Goal: Task Accomplishment & Management: Use online tool/utility

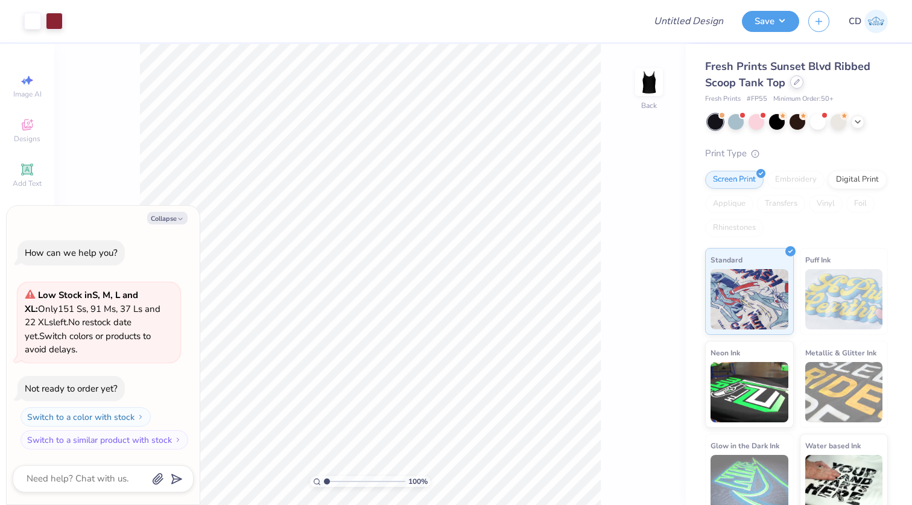
click at [796, 81] on icon at bounding box center [796, 82] width 6 height 6
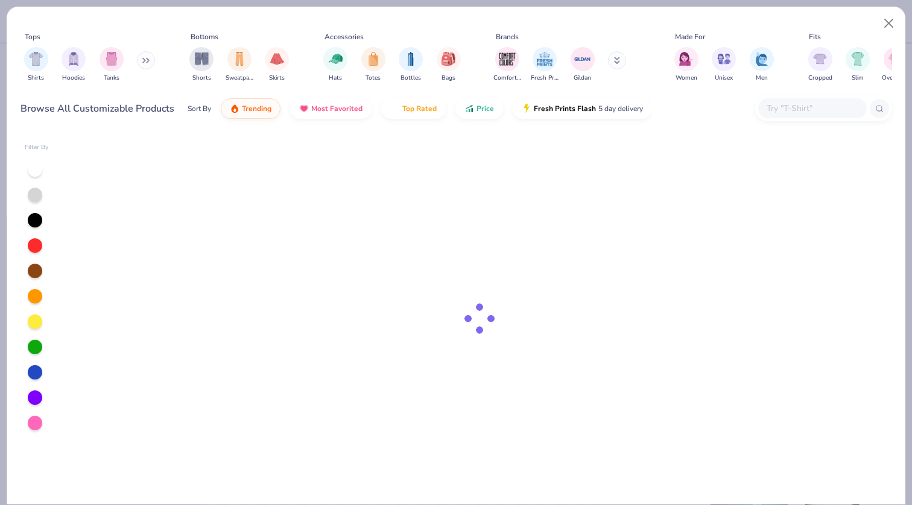
type textarea "x"
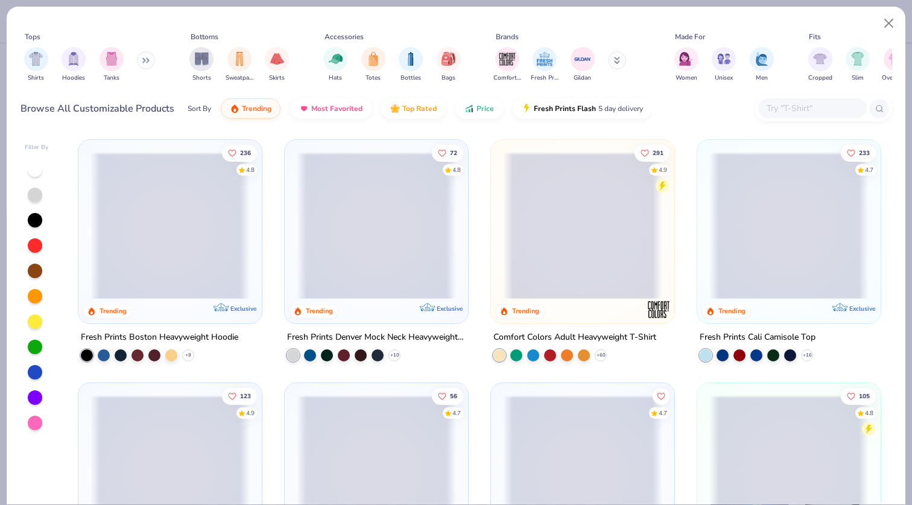
click at [778, 118] on div at bounding box center [812, 108] width 109 height 20
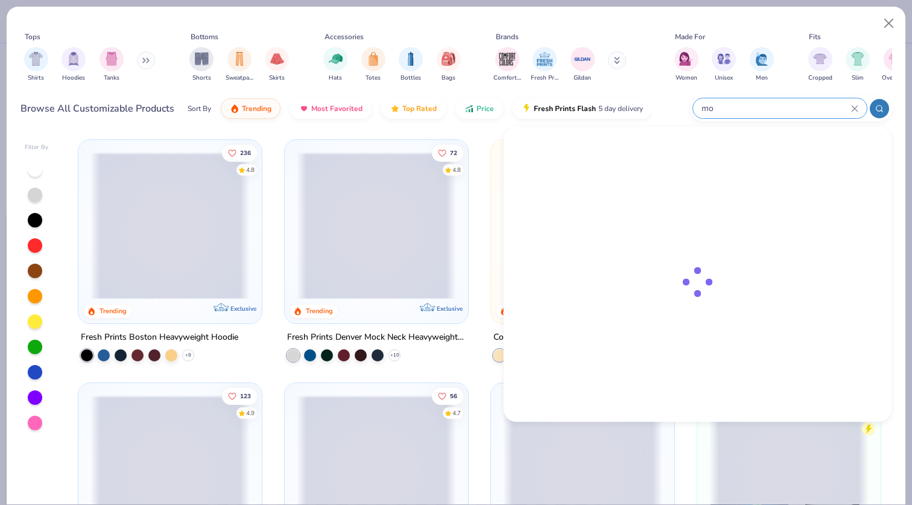
type input "mo"
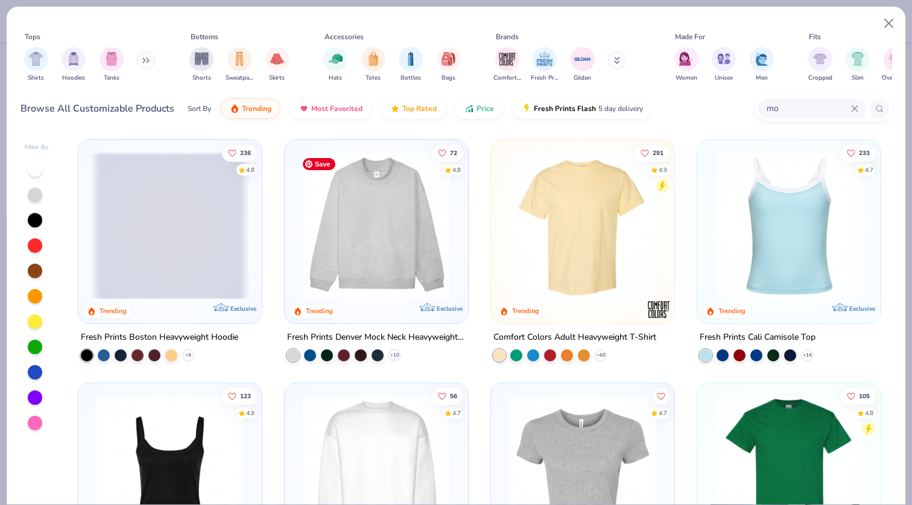
click at [380, 241] on img at bounding box center [376, 225] width 159 height 147
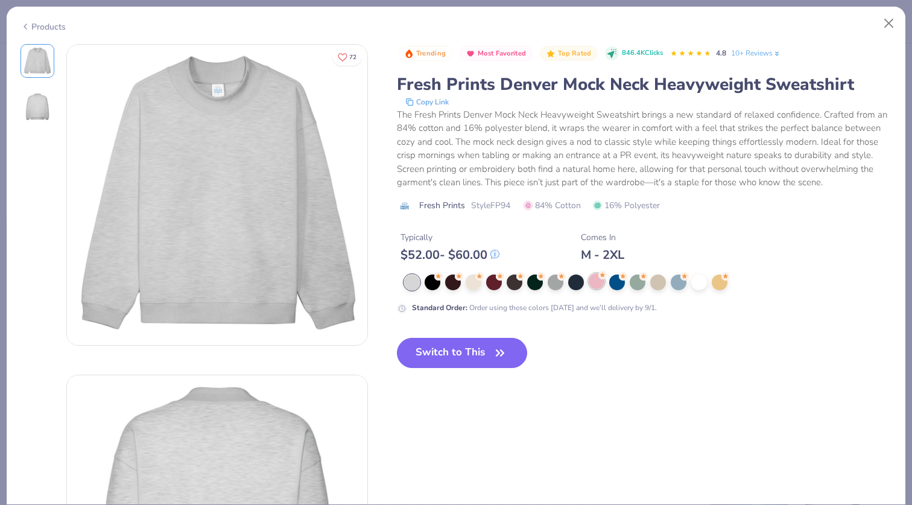
click at [599, 286] on div at bounding box center [596, 281] width 16 height 16
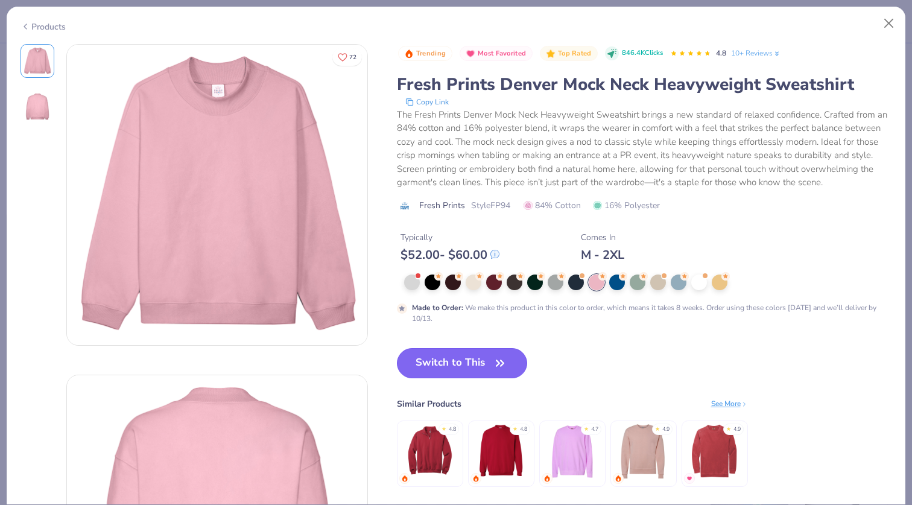
click at [485, 359] on button "Switch to This" at bounding box center [462, 363] width 131 height 30
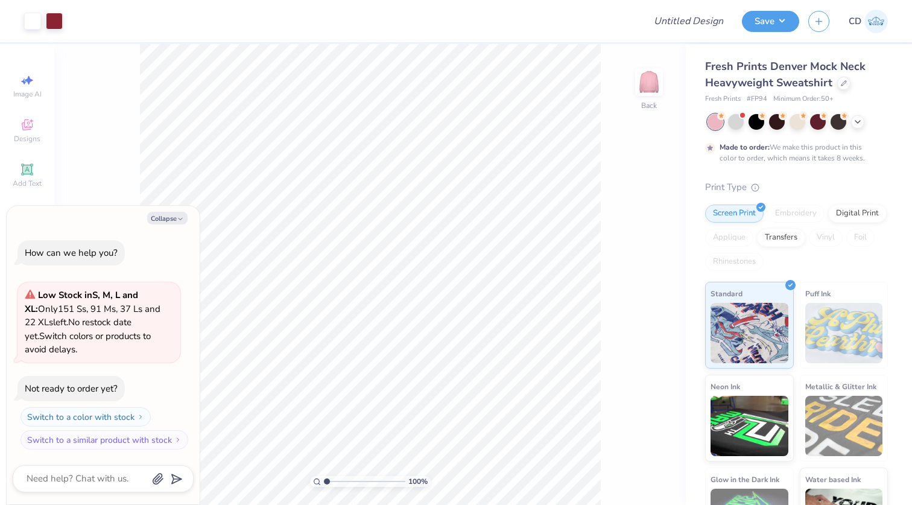
scroll to position [51, 0]
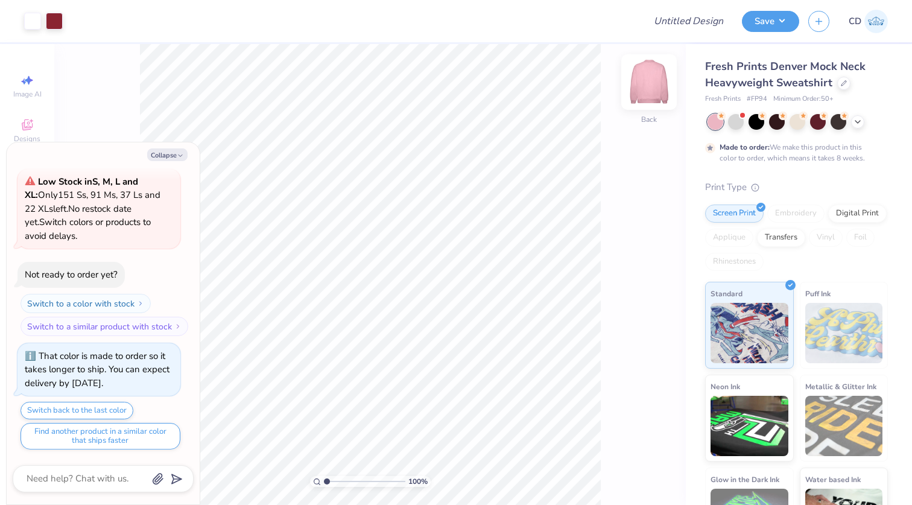
click at [649, 82] on img at bounding box center [649, 82] width 48 height 48
click at [649, 87] on img at bounding box center [649, 82] width 48 height 48
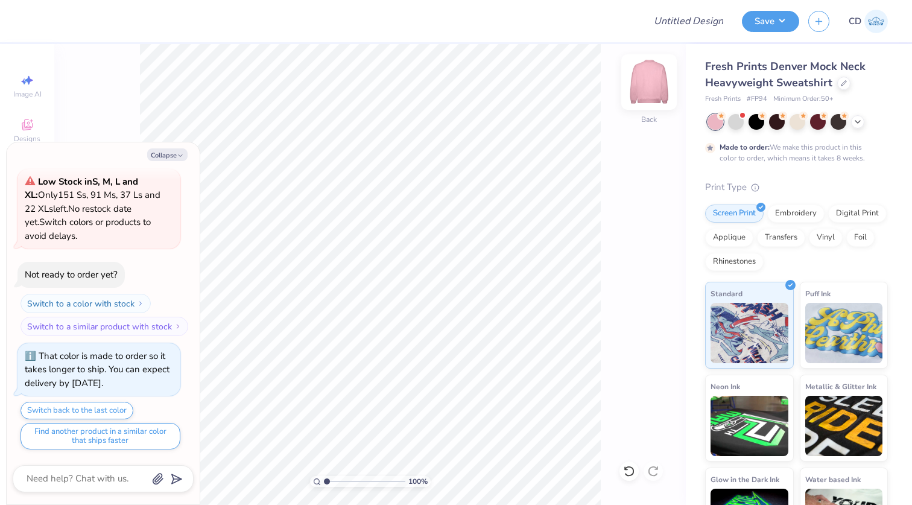
click at [648, 81] on img at bounding box center [649, 82] width 48 height 48
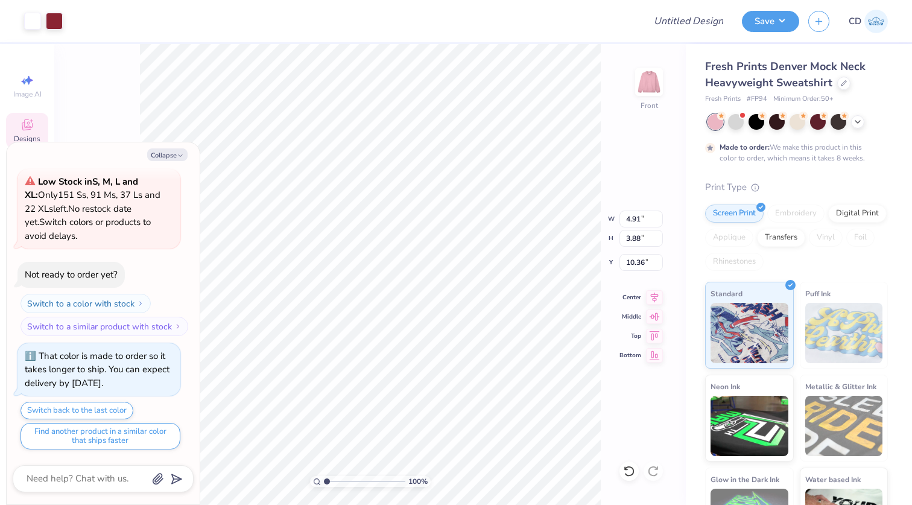
type textarea "x"
type input "6.82"
type input "5.40"
type textarea "x"
type input "3.98"
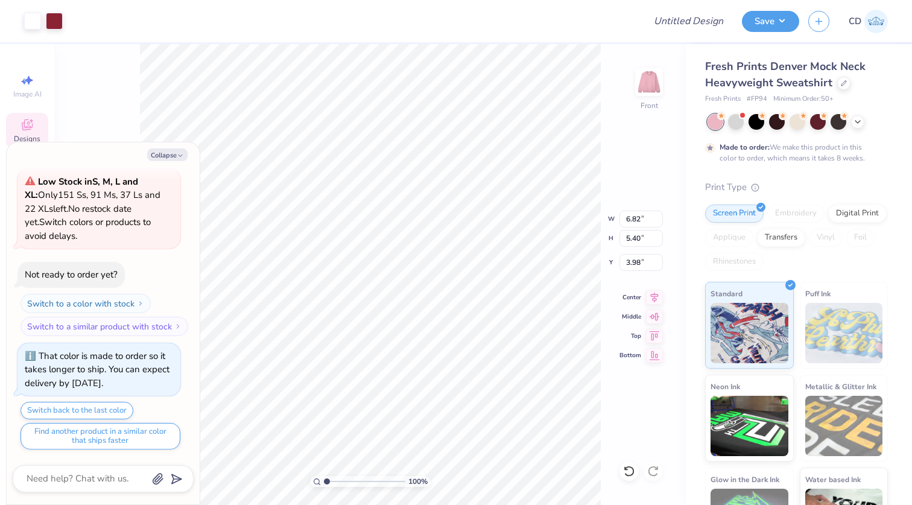
type textarea "x"
type input "10.00"
type input "7.91"
click at [446, 395] on li "Ungroup" at bounding box center [458, 392] width 95 height 24
type textarea "x"
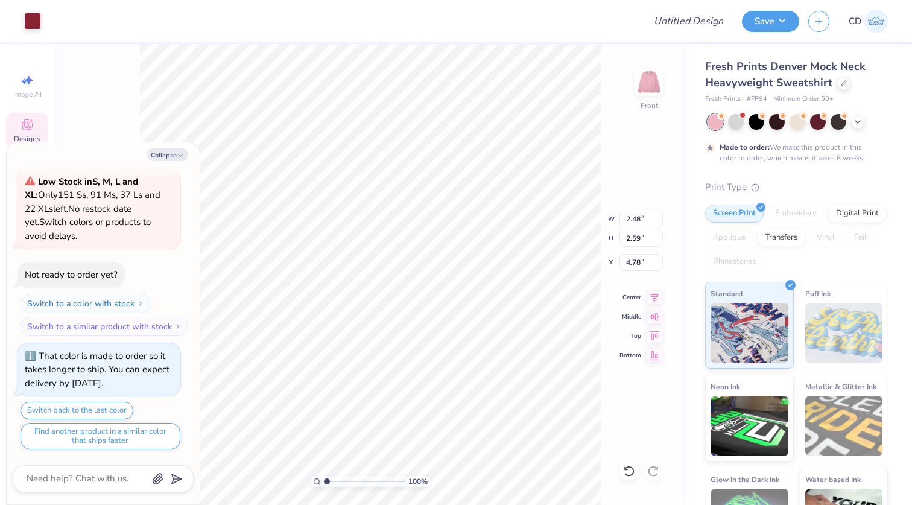
type input "5.36"
type input "3.21"
type input "4.16"
type textarea "x"
type input "4.50"
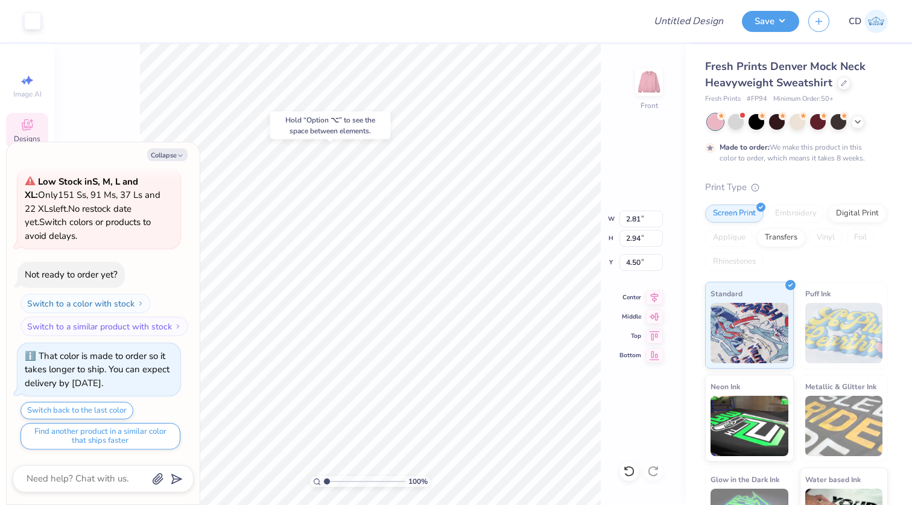
type textarea "x"
type input "2.94"
type input "2.80"
type input "3.98"
type textarea "x"
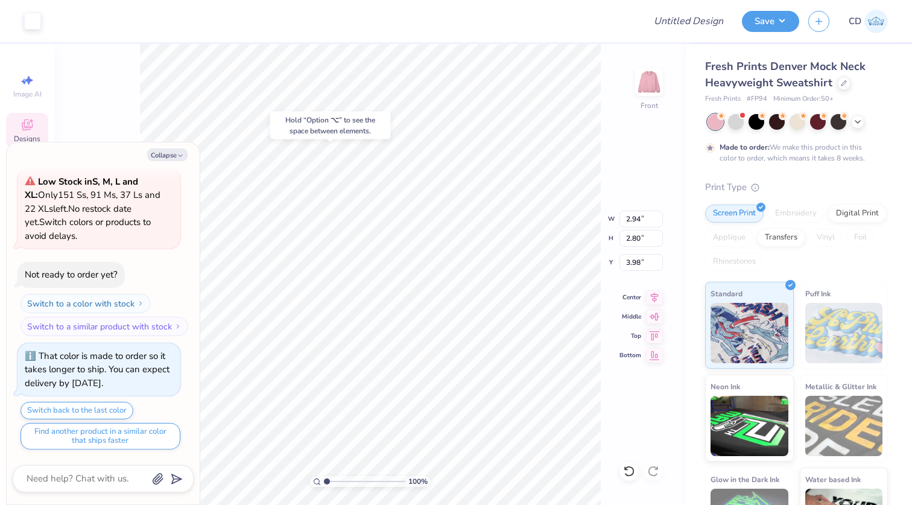
type input "2.81"
type input "2.94"
type input "4.60"
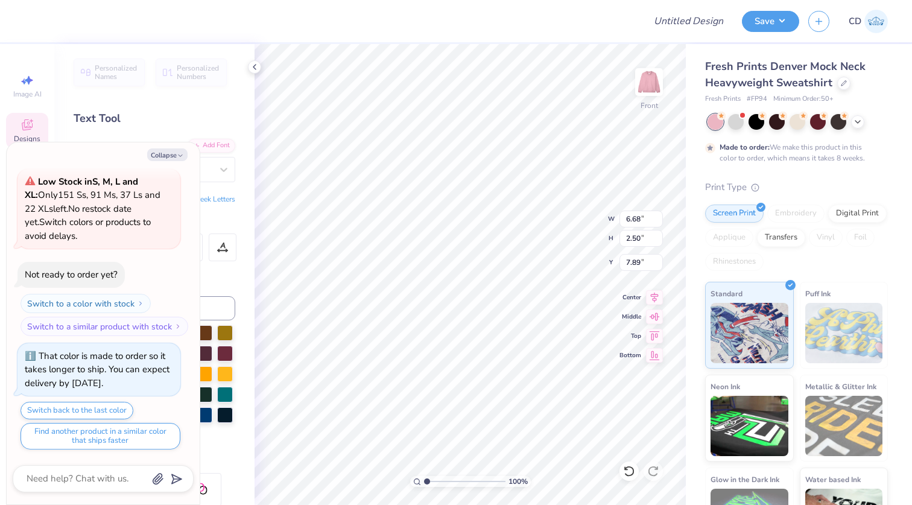
type textarea "x"
type textarea "e"
type textarea "x"
type textarea "es"
type textarea "x"
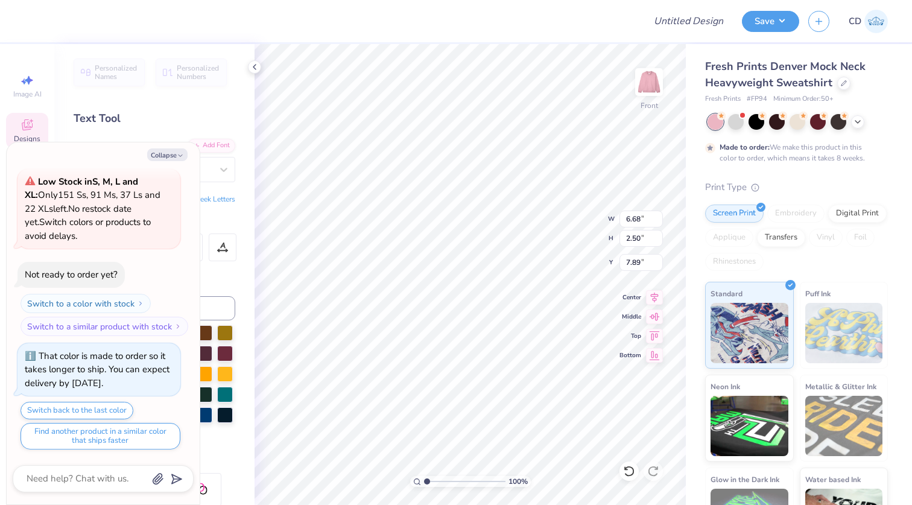
type textarea "est"
type textarea "x"
type textarea "est19"
type textarea "x"
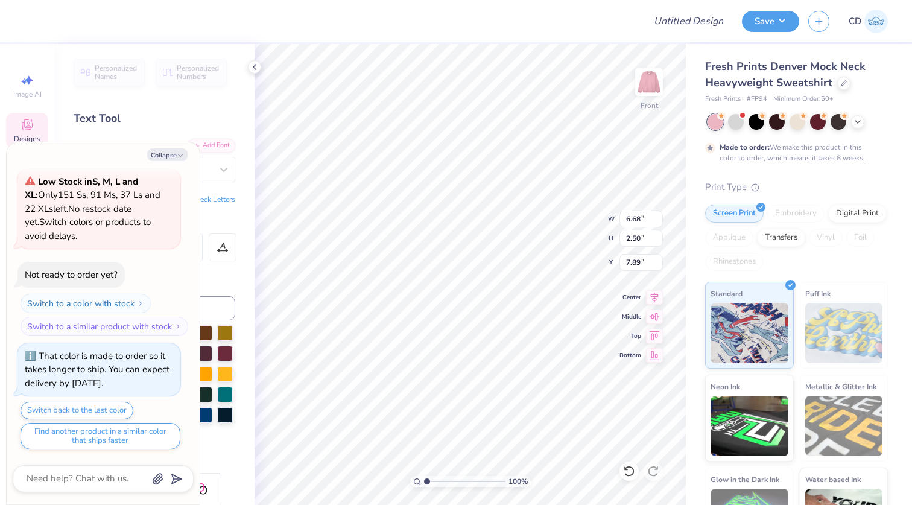
type textarea "est190"
type textarea "x"
type textarea "est1902"
type textarea "x"
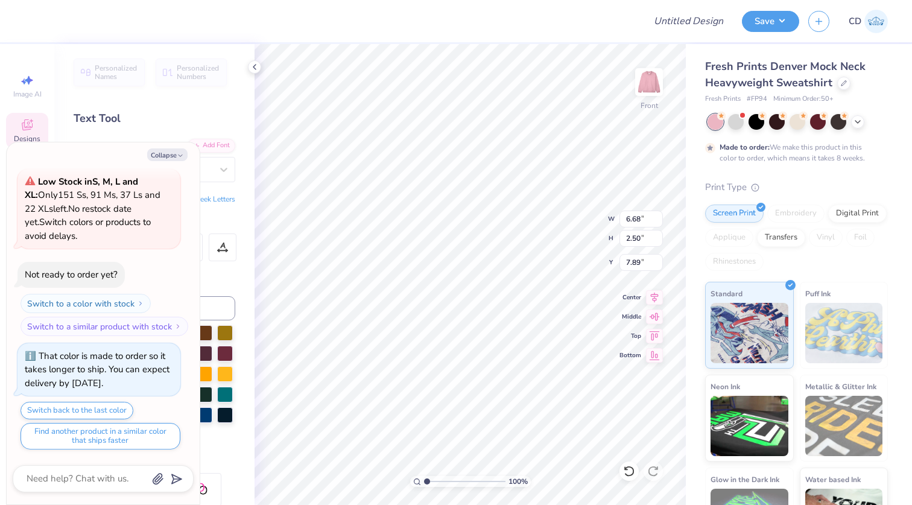
type input "4.59"
type input "0.27"
type input "7.16"
click at [168, 159] on button "Collapse" at bounding box center [167, 154] width 40 height 13
type textarea "x"
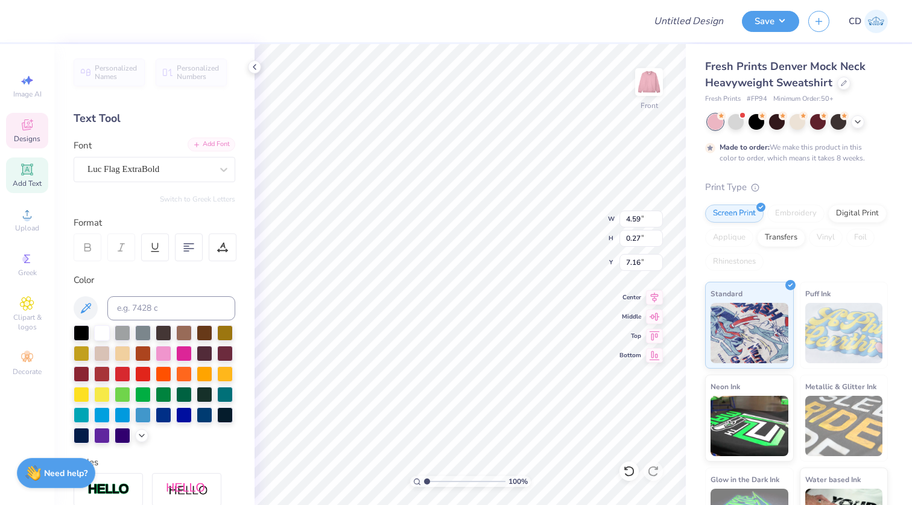
click at [210, 145] on div "Add Font" at bounding box center [211, 144] width 48 height 14
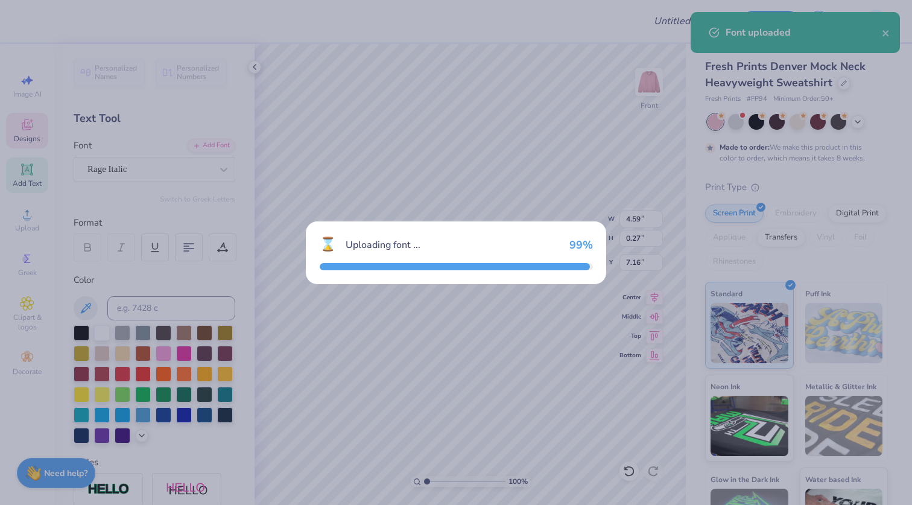
type input "1.86"
type input "0.32"
type input "7.18"
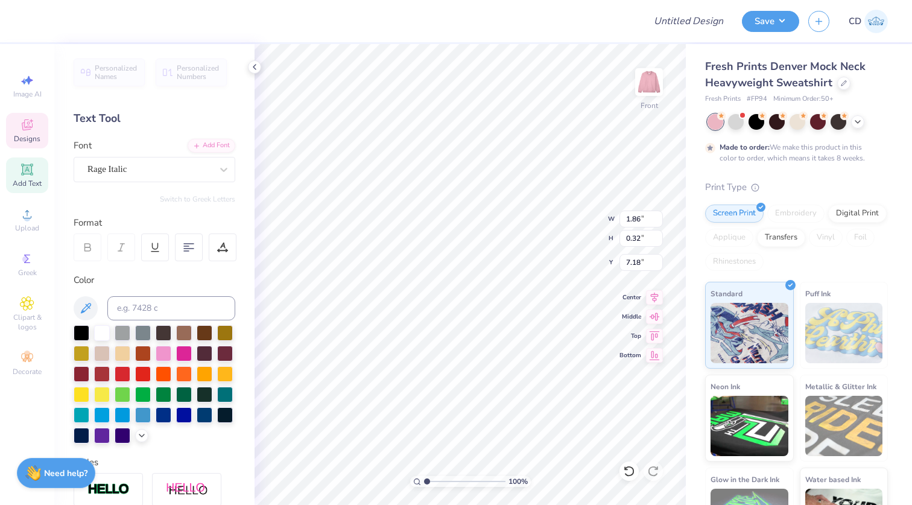
type input "8.32"
type input "1.42"
type input "8.78"
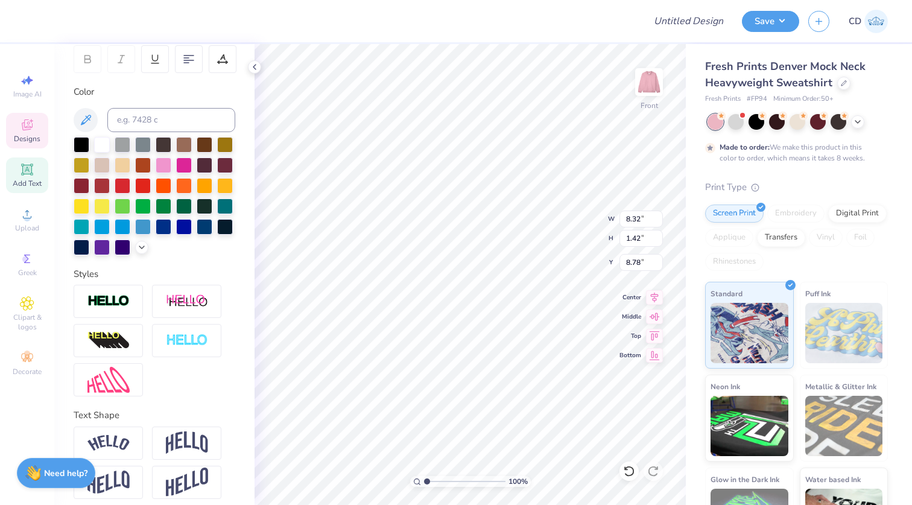
scroll to position [196, 0]
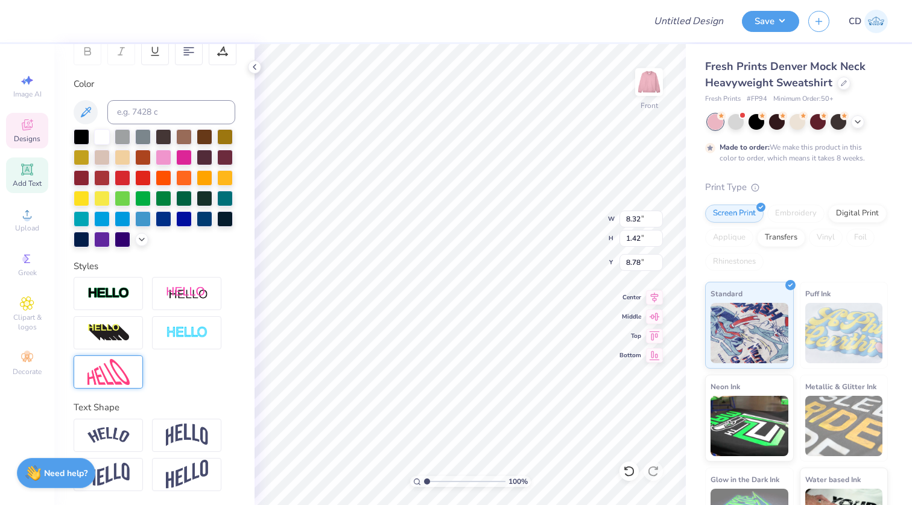
type textarea "Delta Zeta"
click at [110, 370] on img at bounding box center [108, 372] width 42 height 26
click at [120, 364] on img at bounding box center [108, 372] width 42 height 26
click at [180, 465] on img at bounding box center [187, 474] width 42 height 30
type input "2.18"
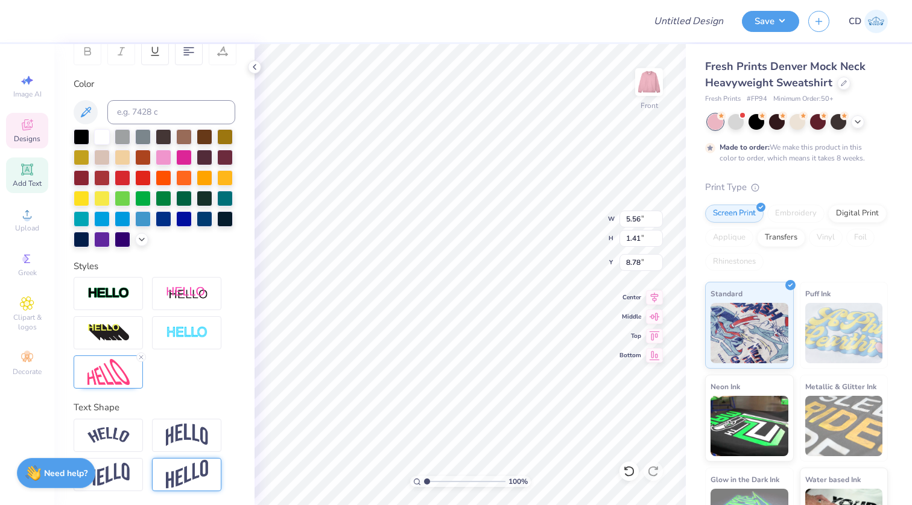
type input "8.40"
click at [113, 474] on img at bounding box center [108, 474] width 42 height 24
type input "1.50"
type input "8.73"
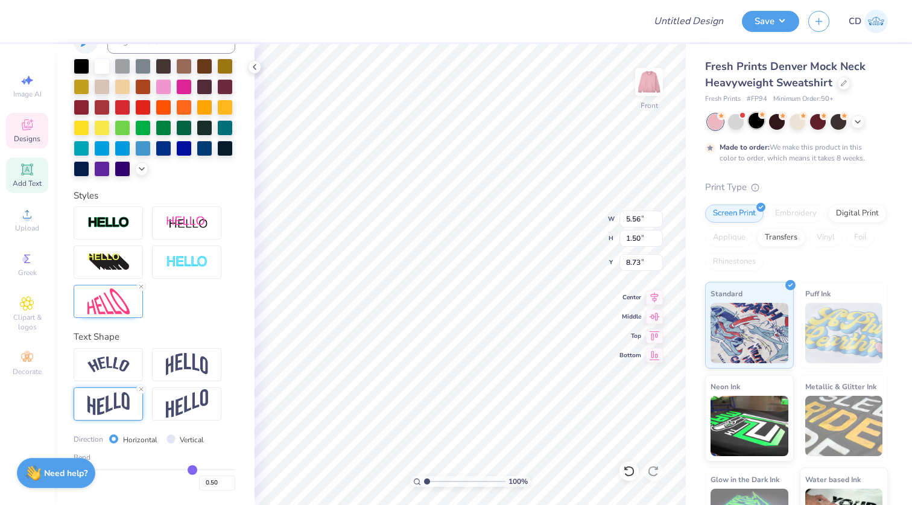
click at [762, 124] on div at bounding box center [756, 121] width 16 height 16
click at [852, 125] on icon at bounding box center [857, 121] width 10 height 10
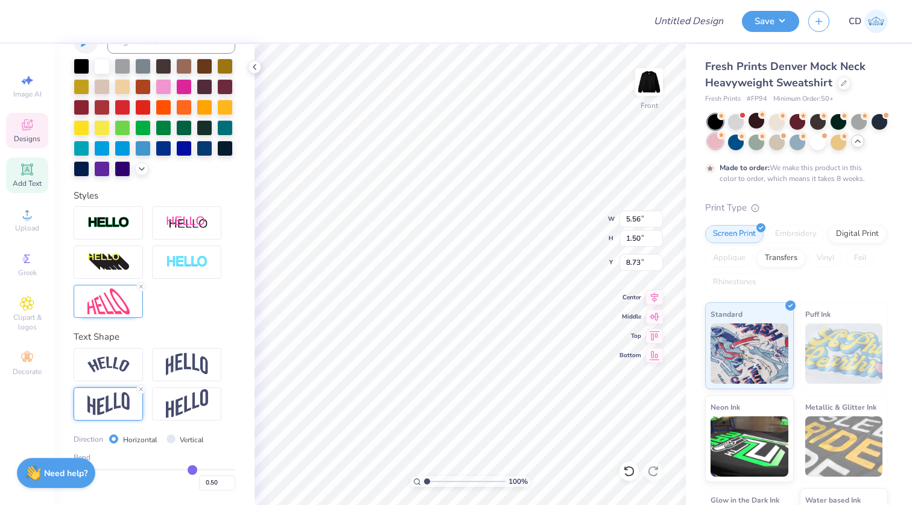
click at [720, 147] on div at bounding box center [715, 141] width 16 height 16
click at [162, 60] on div at bounding box center [164, 65] width 16 height 16
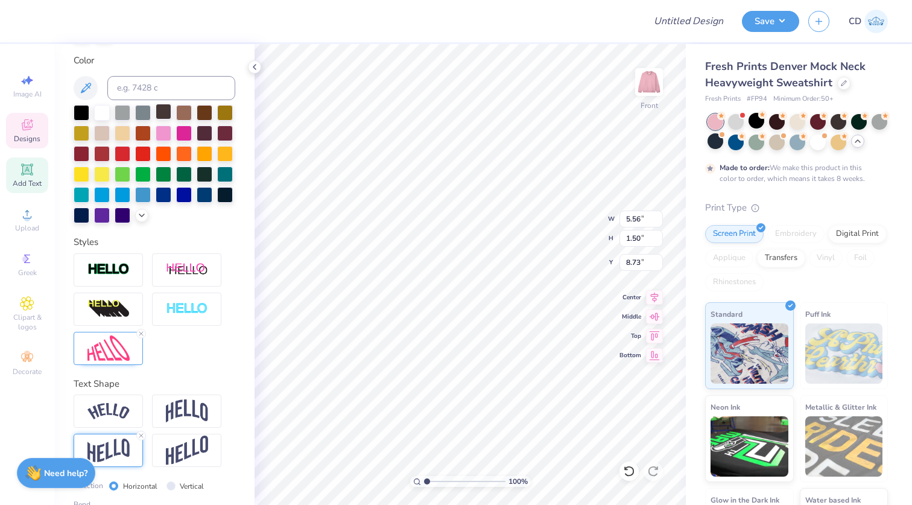
scroll to position [313, 0]
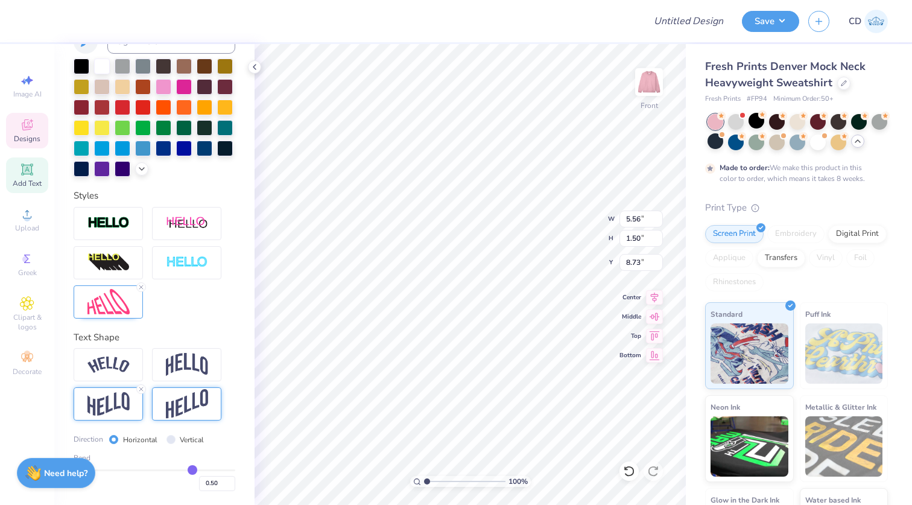
click at [195, 408] on img at bounding box center [187, 404] width 42 height 30
type input "2.18"
type input "8.40"
click at [119, 303] on img at bounding box center [108, 302] width 42 height 26
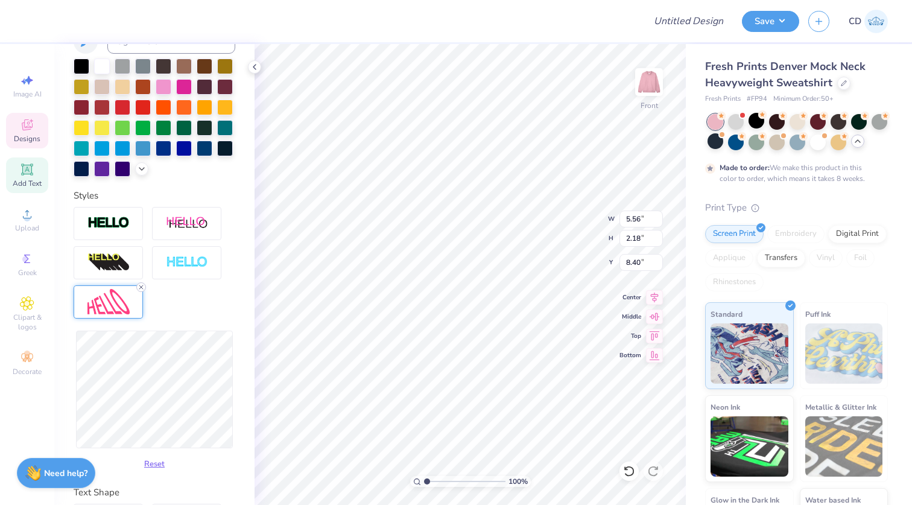
click at [139, 287] on icon at bounding box center [140, 286] width 7 height 7
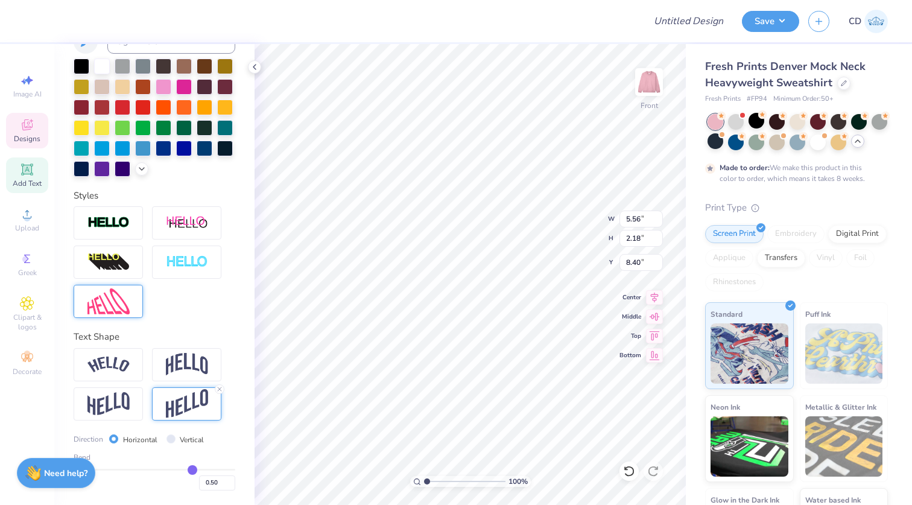
scroll to position [266, 0]
click at [217, 390] on icon at bounding box center [219, 388] width 7 height 7
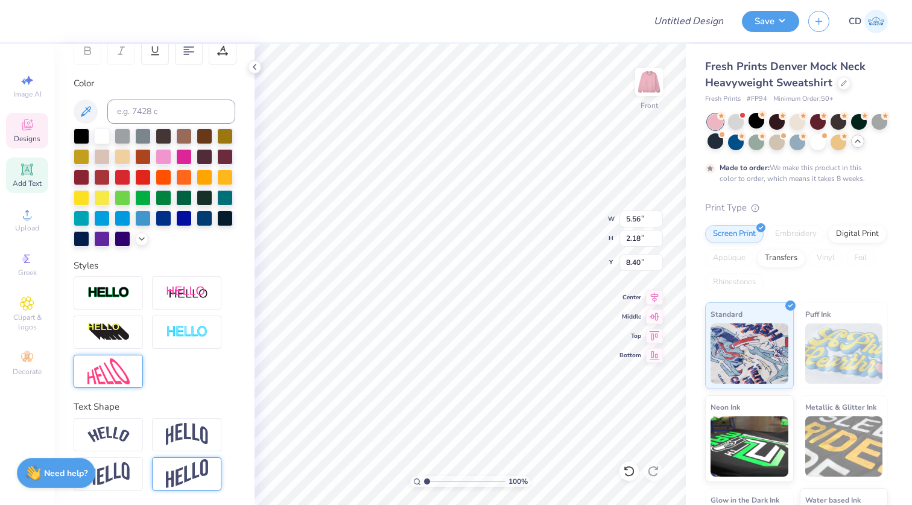
type input "1.41"
type input "8.78"
type input "7.36"
type input "1.86"
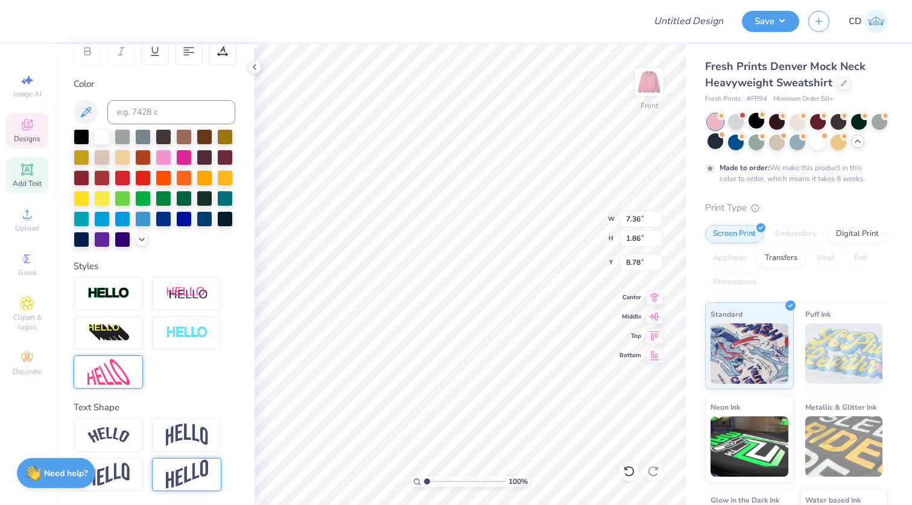
type input "8.89"
type textarea "may the flame endure"
type input "8.03"
type input "0.32"
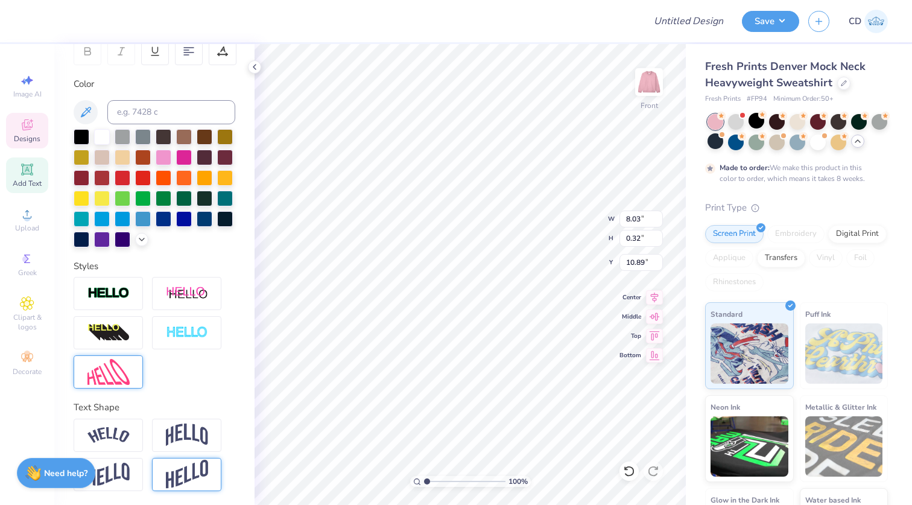
type input "11.05"
type input "7.36"
type input "1.86"
type input "8.89"
click at [218, 54] on icon at bounding box center [218, 54] width 1 height 1
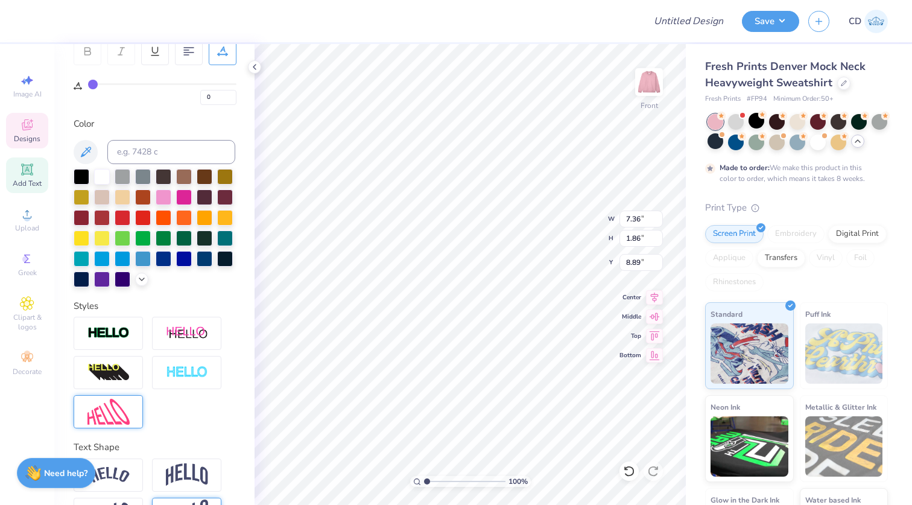
type input "1"
type input "7"
type input "8"
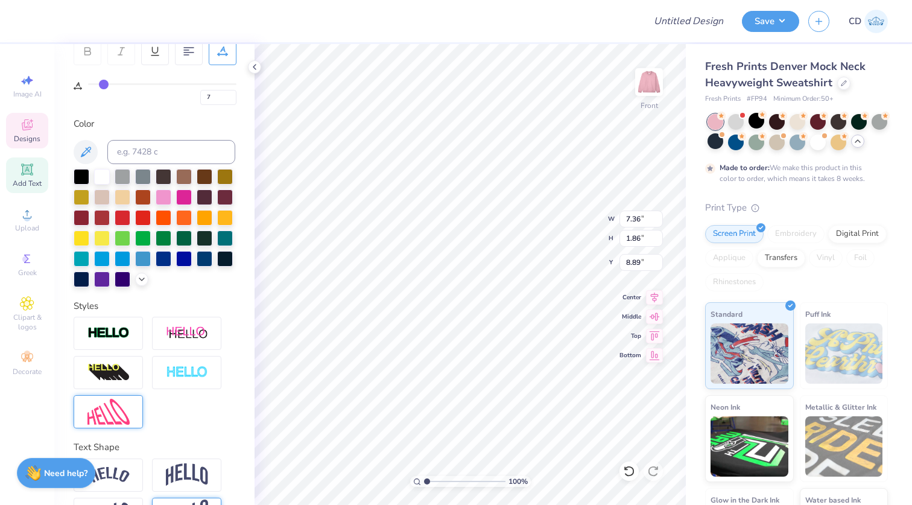
type input "8"
type input "10"
type input "12"
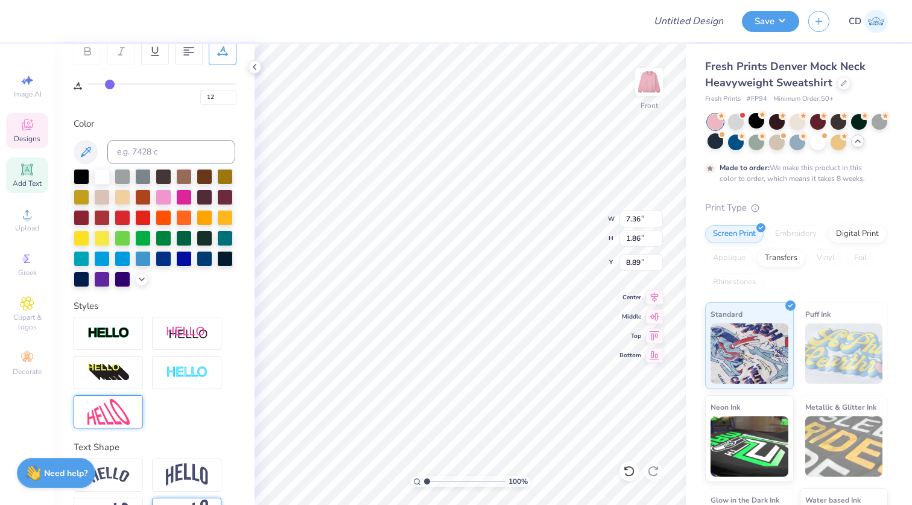
type input "15"
type input "16"
type input "17"
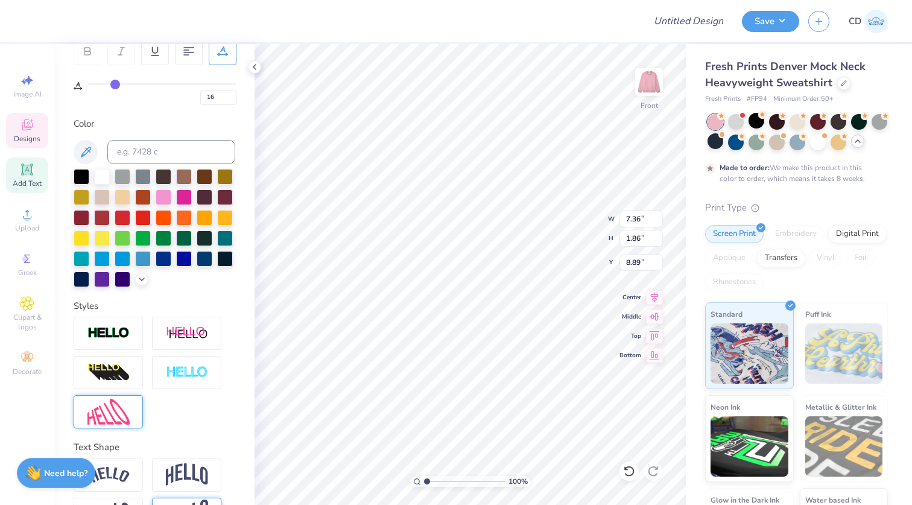
type input "17"
type input "18"
type input "19"
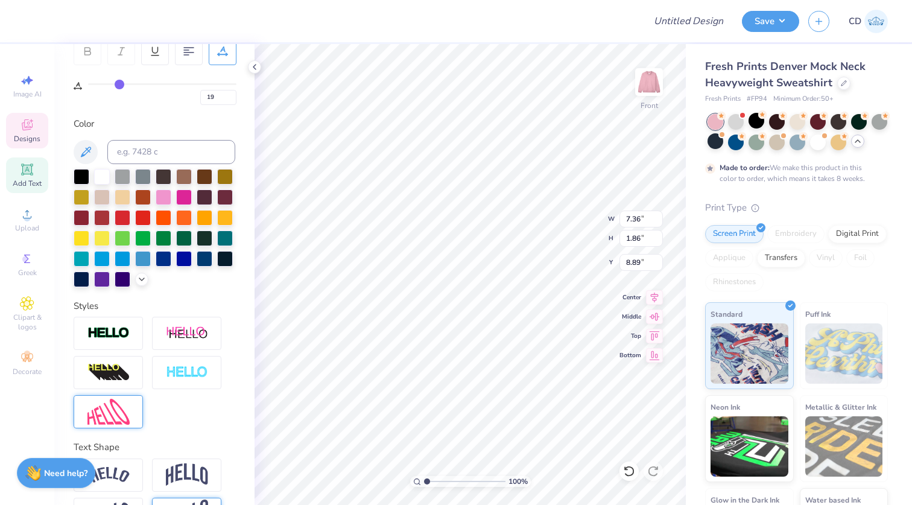
type input "20"
type input "22"
type input "23"
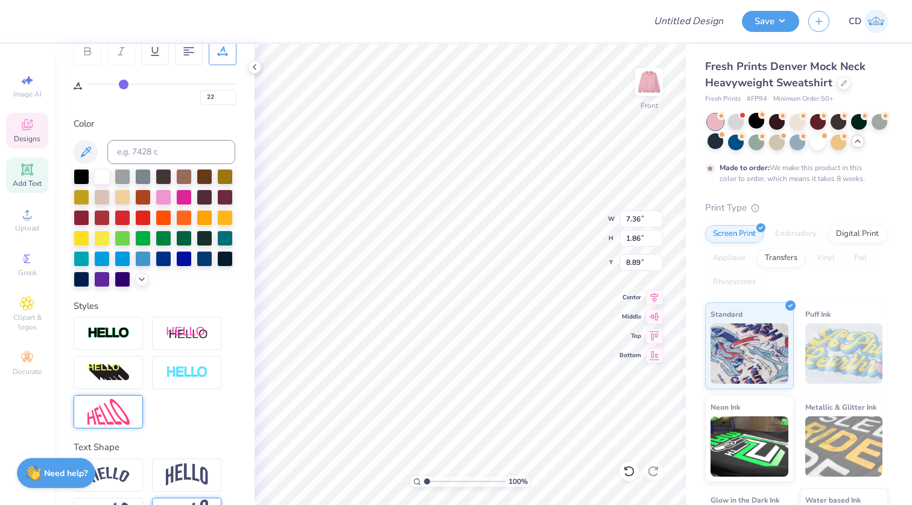
type input "23"
type input "24"
type input "25"
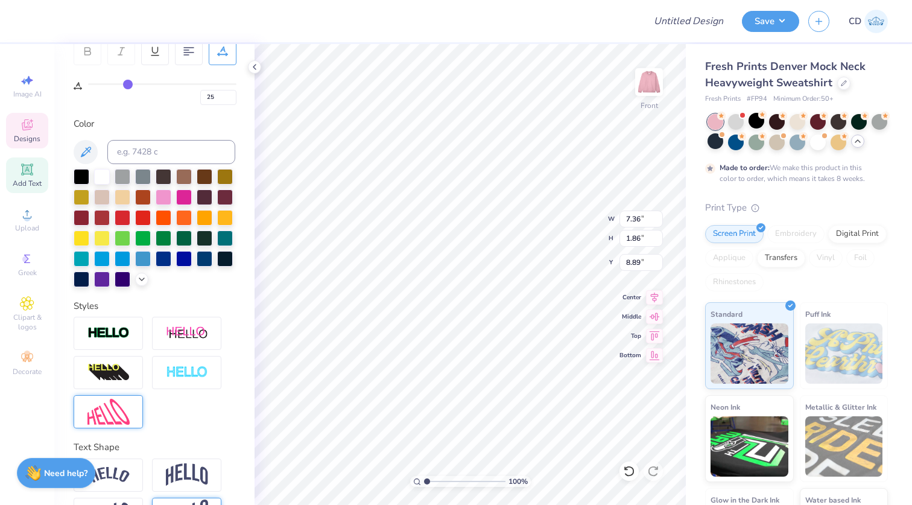
type input "26"
type input "25"
type input "24"
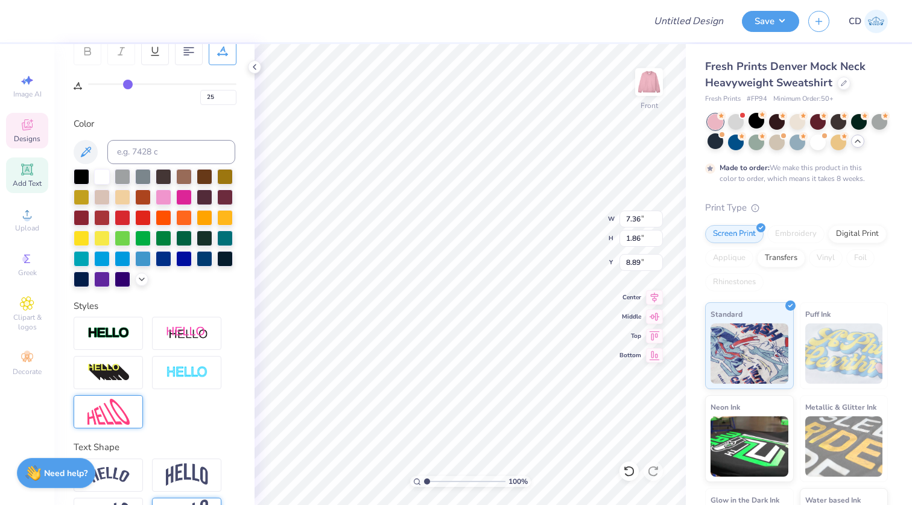
type input "24"
type input "23"
type input "22"
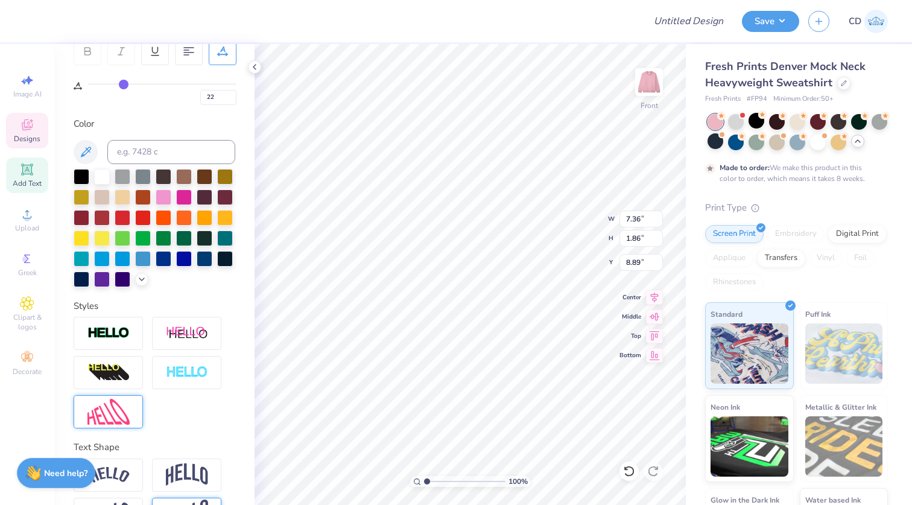
drag, startPoint x: 90, startPoint y: 81, endPoint x: 124, endPoint y: 90, distance: 35.1
type input "22"
click at [124, 85] on input "range" at bounding box center [162, 84] width 148 height 2
type input "11.24"
type input "21"
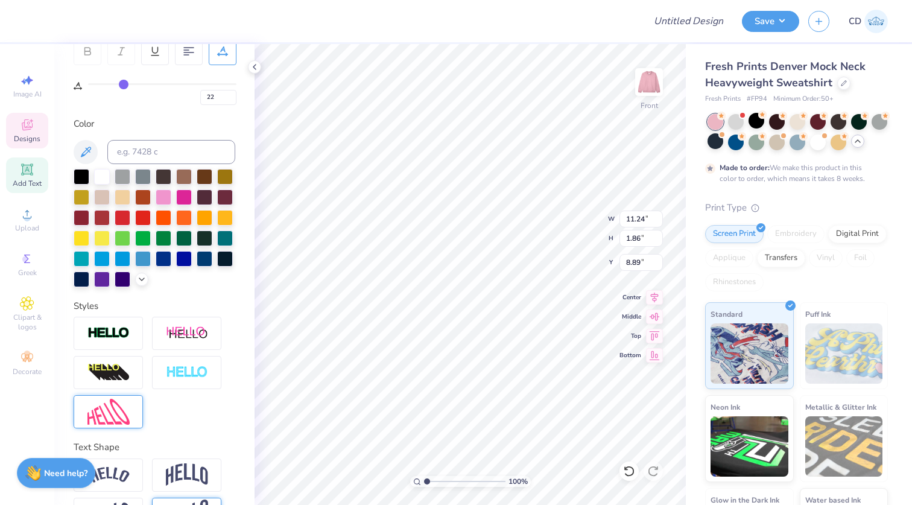
type input "21"
type input "20"
type input "19"
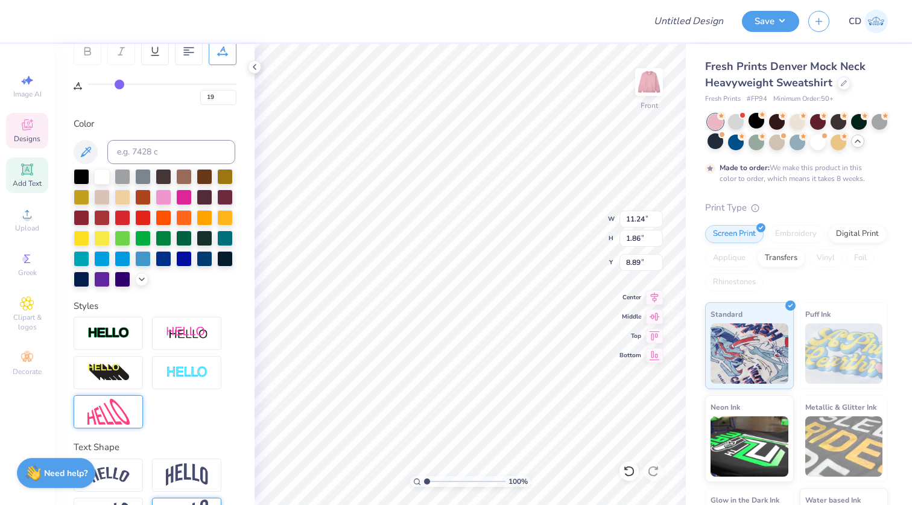
type input "18"
type input "17"
type input "16"
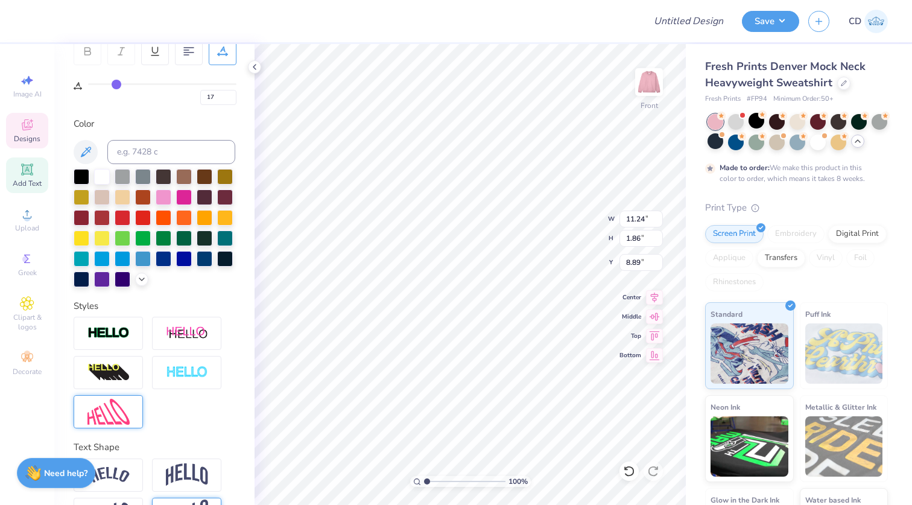
type input "16"
type input "13"
type input "7"
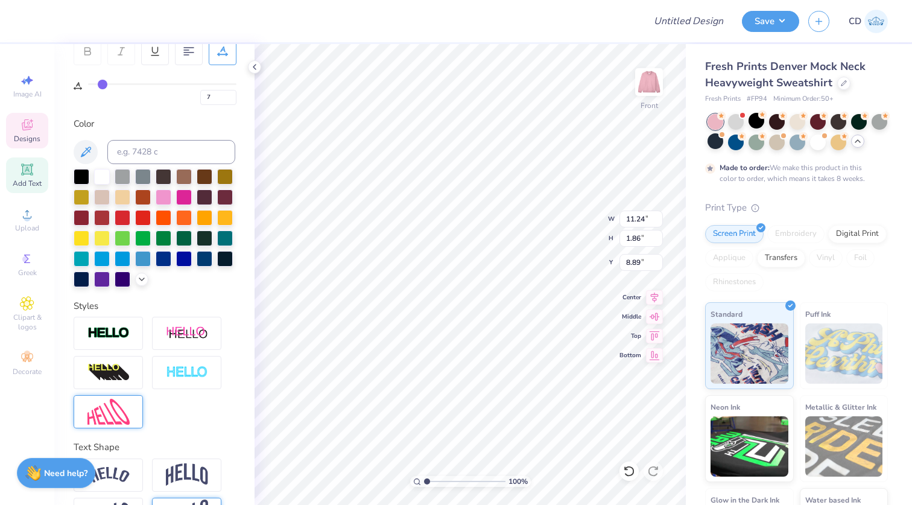
type input "2"
type input "0"
drag, startPoint x: 123, startPoint y: 83, endPoint x: 60, endPoint y: 80, distance: 62.8
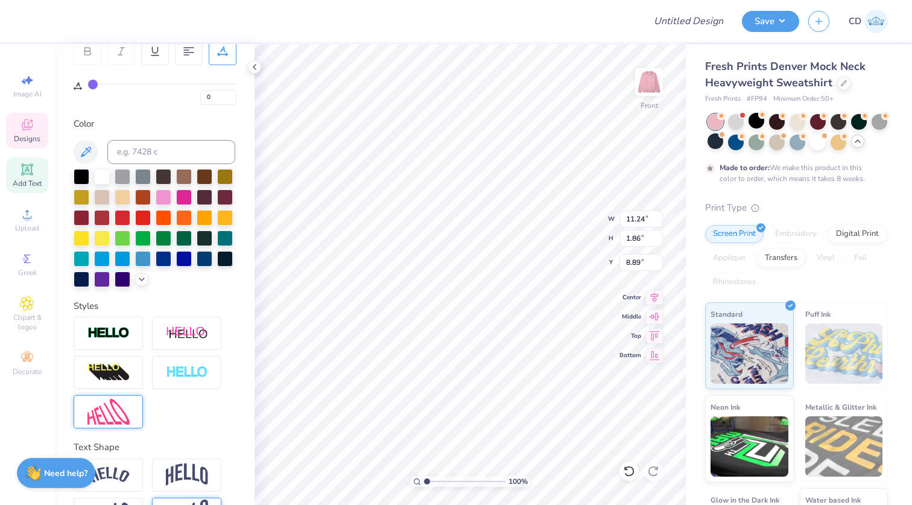
type input "0"
click at [88, 83] on input "range" at bounding box center [162, 84] width 148 height 2
type input "7.36"
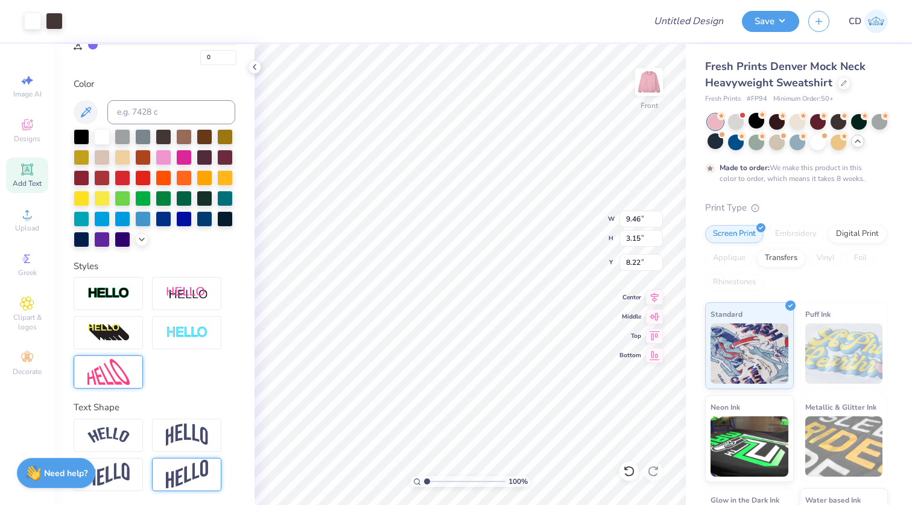
type input "11.31"
type input "3.76"
type input "5.43"
click at [37, 135] on span "Designs" at bounding box center [27, 139] width 27 height 10
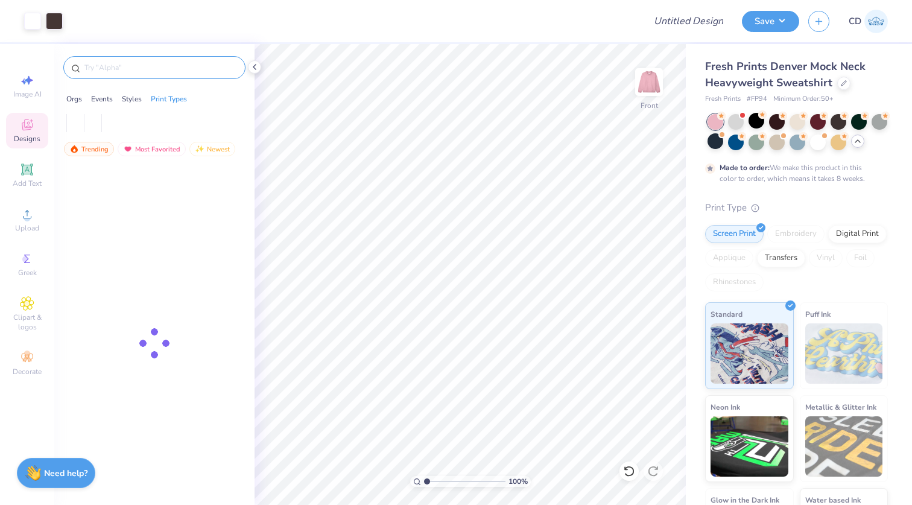
click at [120, 61] on input "text" at bounding box center [160, 67] width 154 height 12
type input "license"
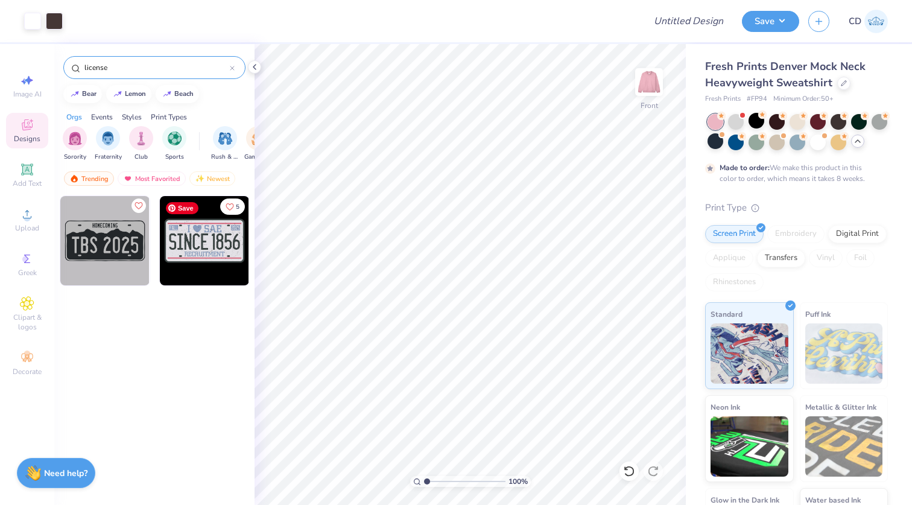
click at [180, 246] on img at bounding box center [204, 240] width 89 height 89
type input "10.21"
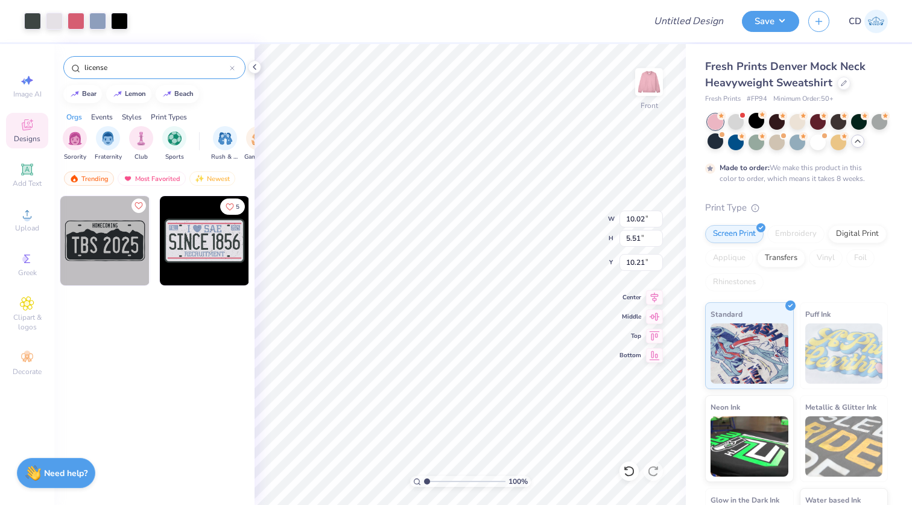
type input "10.02"
type input "5.51"
type input "9.96"
type input "8.88"
type input "4.88"
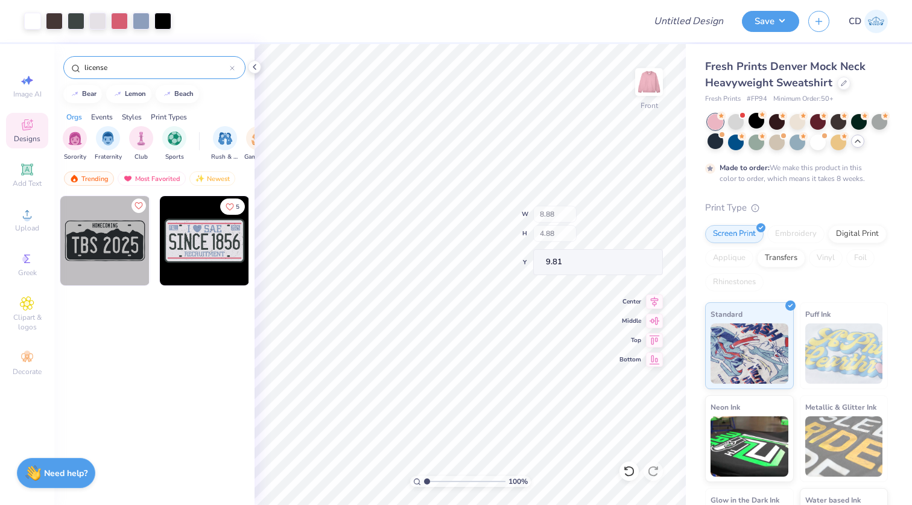
type input "9.81"
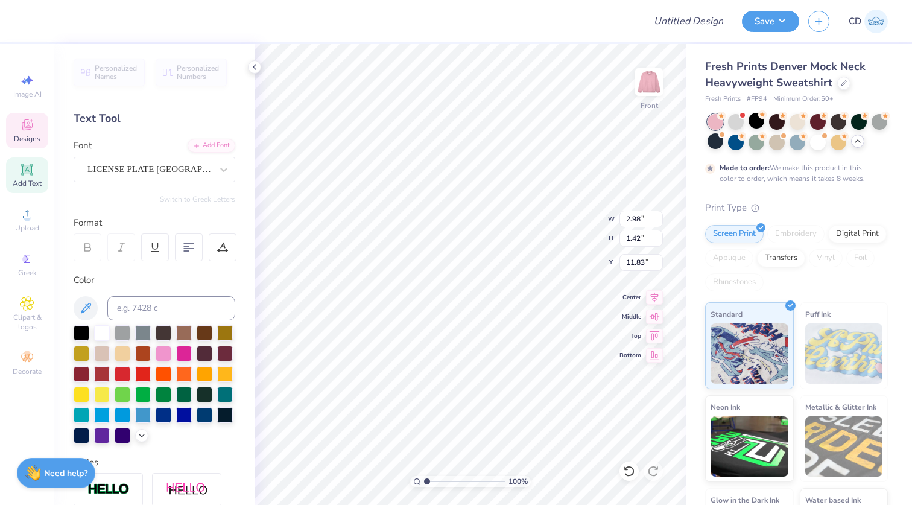
type textarea "1902"
type input "12.04"
type textarea "1902"
type input "11.34"
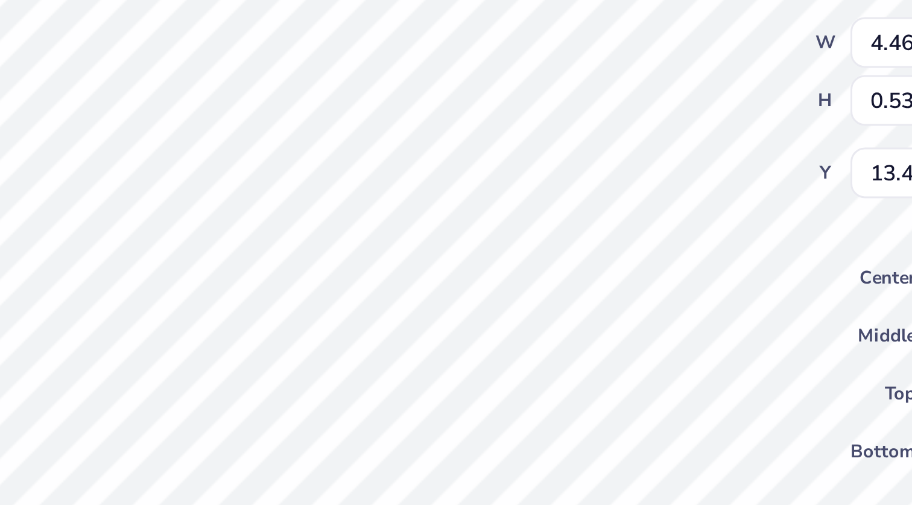
type textarea "m"
type textarea "MAT THE FLAME ENDURE"
type input "5.37"
type input "0.35"
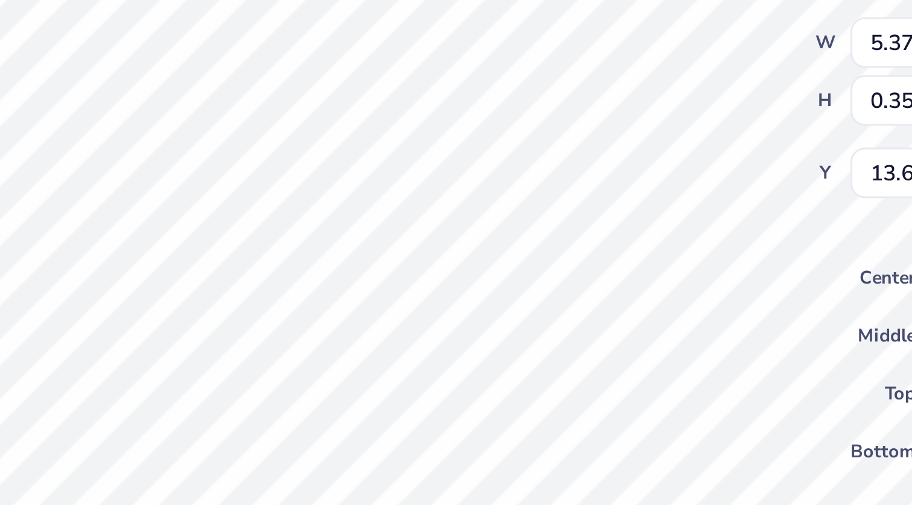
type input "13.68"
type input "5.37"
type input "0.35"
type input "13.68"
type input "5.66"
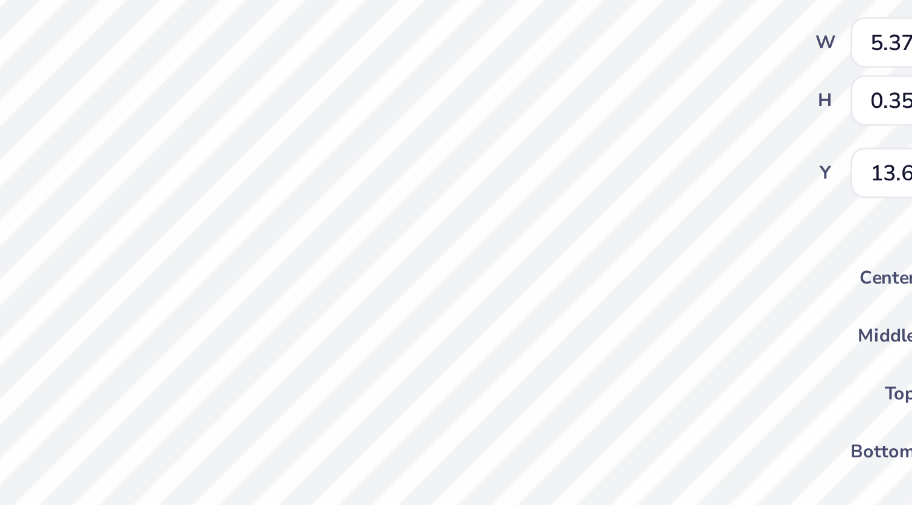
type input "3.56"
type input "10.47"
type input "5.37"
type input "0.35"
type input "13.68"
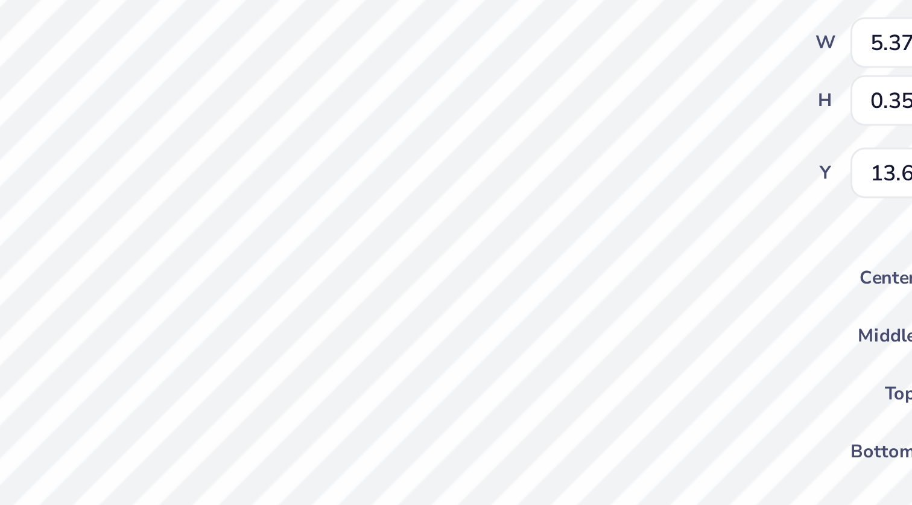
type input "4.67"
type input "0.31"
type input "13.73"
type input "4.51"
type input "0.30"
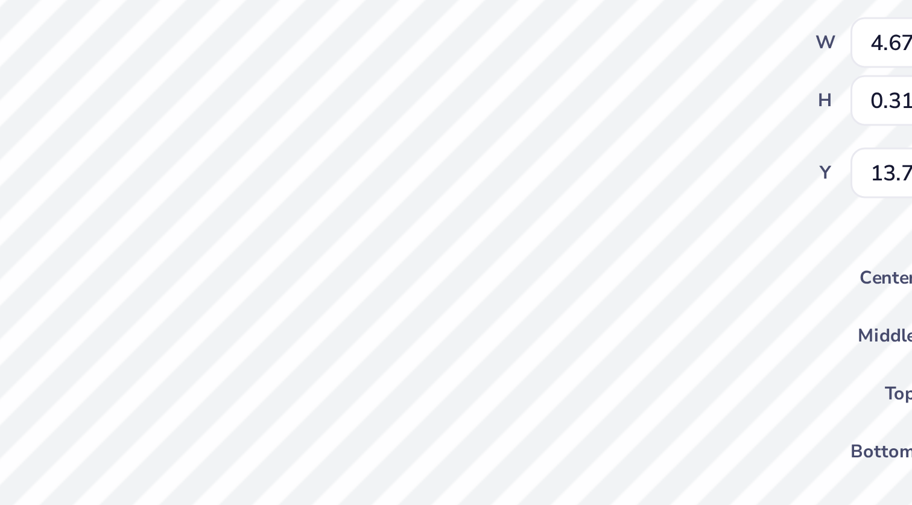
type input "13.74"
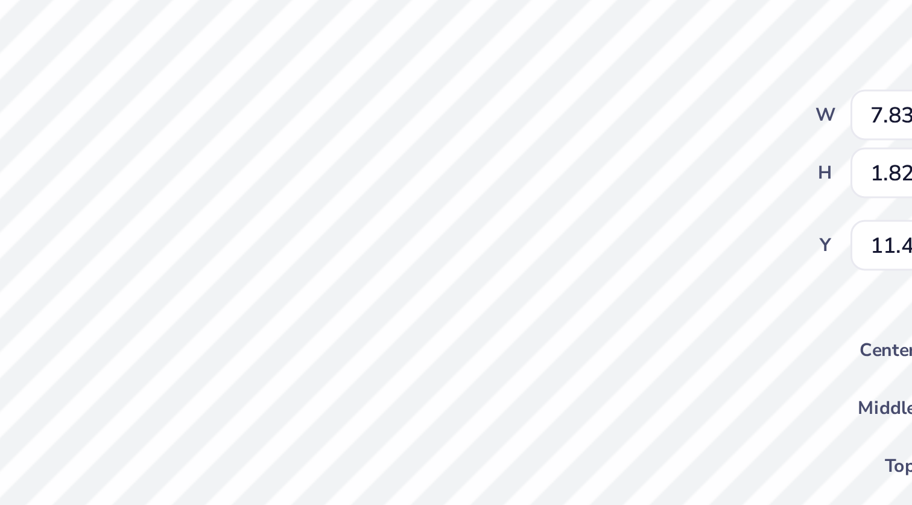
type input "7.83"
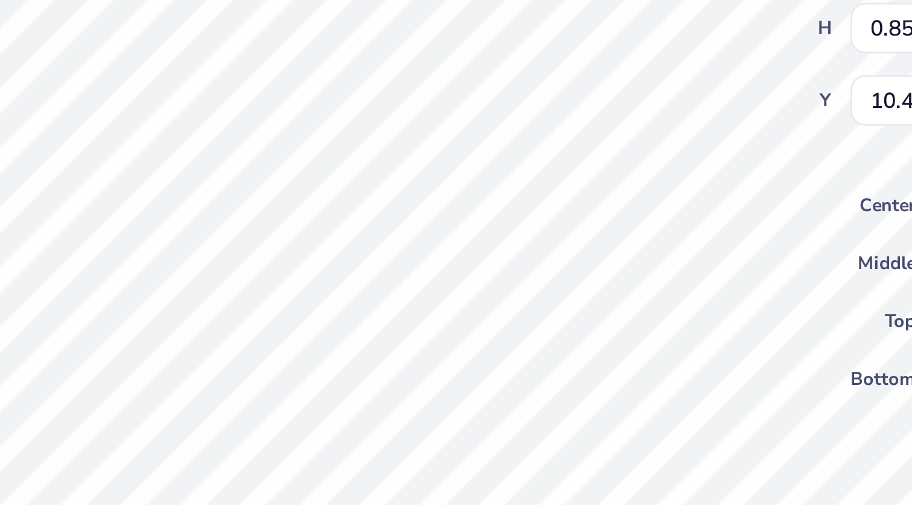
scroll to position [0, 0]
type textarea "DEEZEE"
type input "0.30"
type input "10.42"
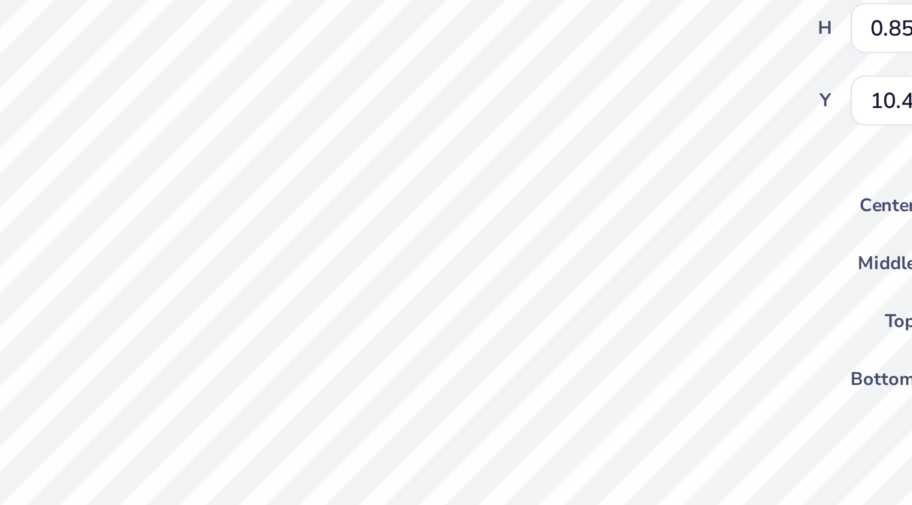
type input "1.57"
type input "0.90"
type input "10.40"
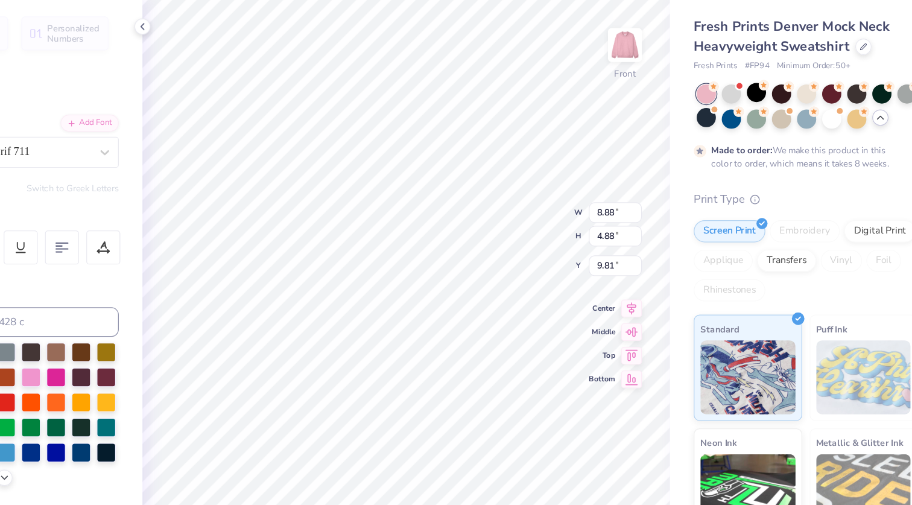
type input "9.36"
type input "5.14"
type input "9.68"
type input "4.36"
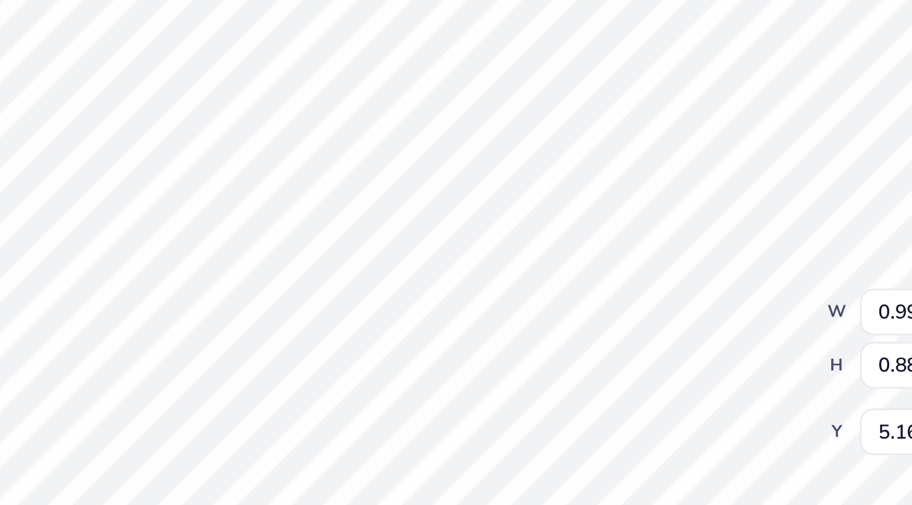
type input "5.02"
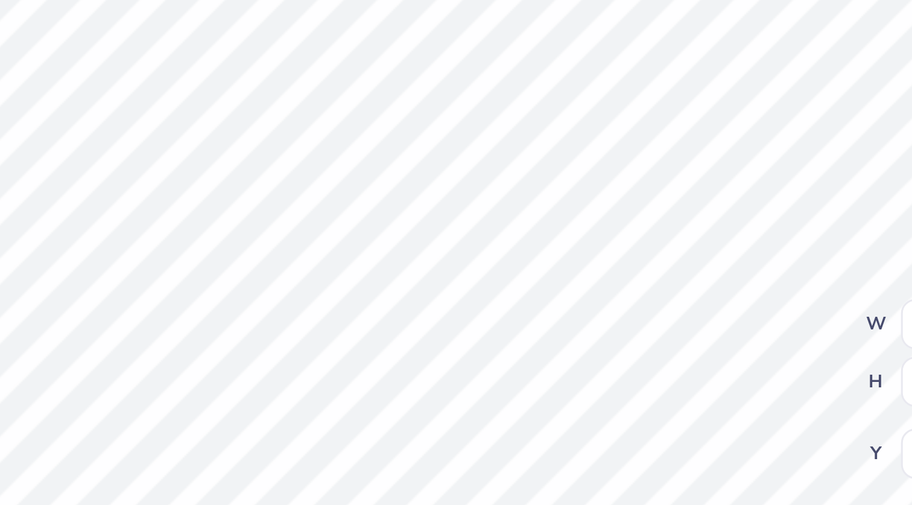
type input "4.00"
type input "5.02"
type input "0.31"
type input "0.90"
type input "5.01"
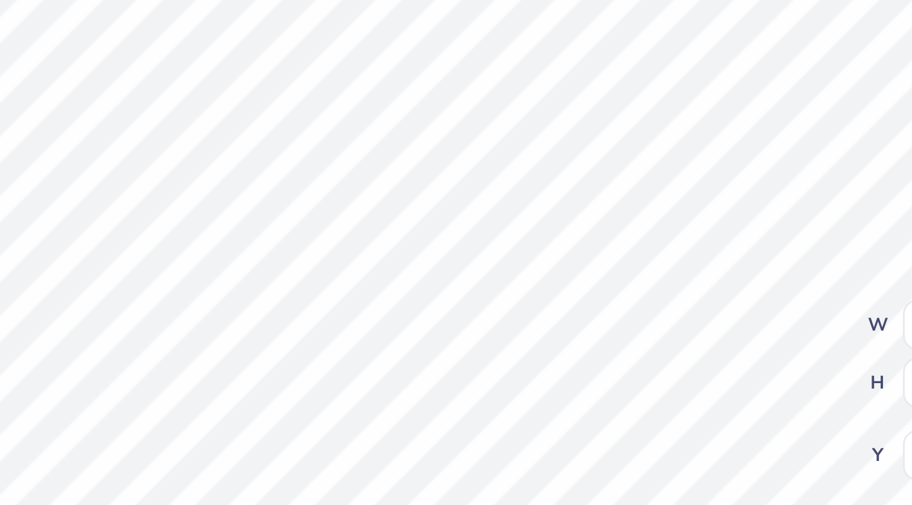
type input "4.87"
type input "0.75"
type input "5.21"
type input "5.06"
type input "0.77"
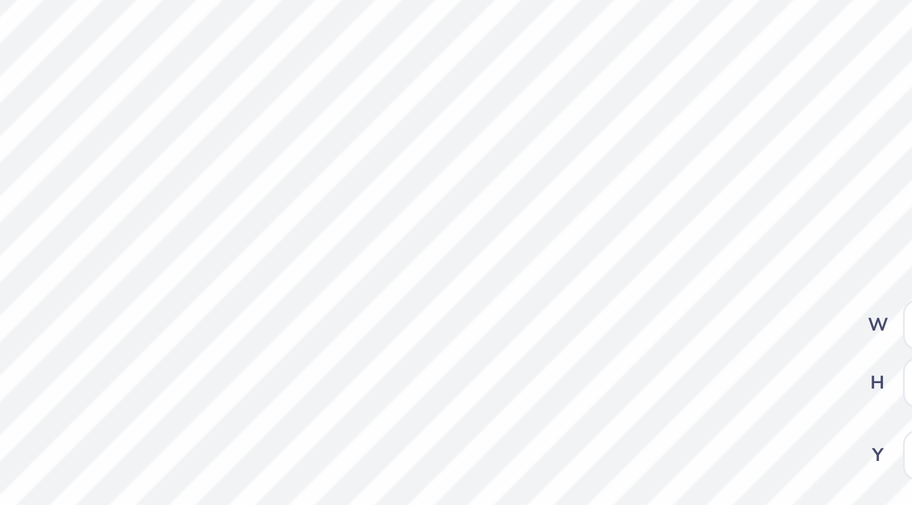
type input "5.07"
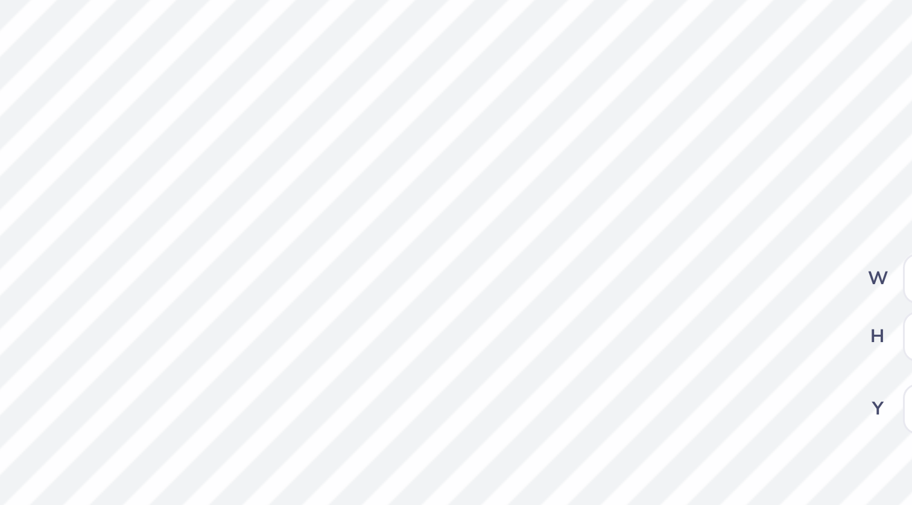
type input "0.94"
type input "0.40"
type input "5.26"
type input "8.17"
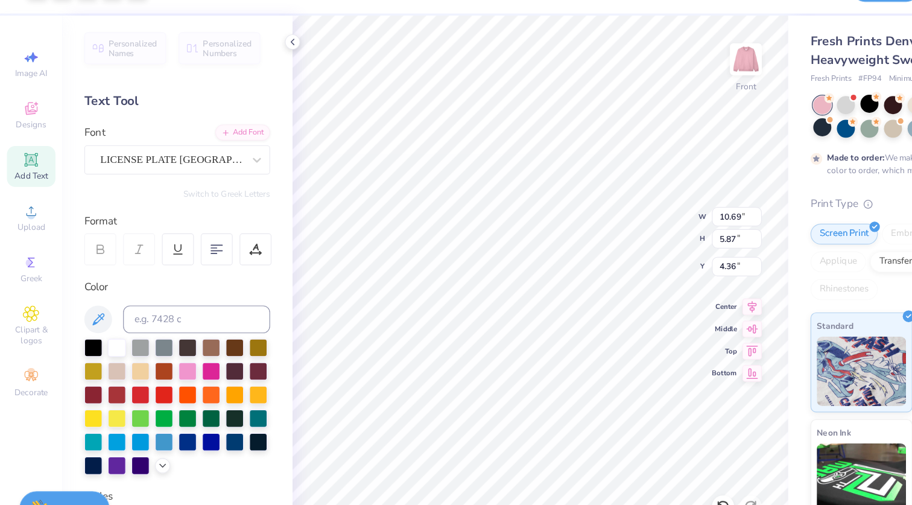
type input "10.69"
type input "5.87"
type input "3.97"
type textarea "MAY THE FLAME ENDURE"
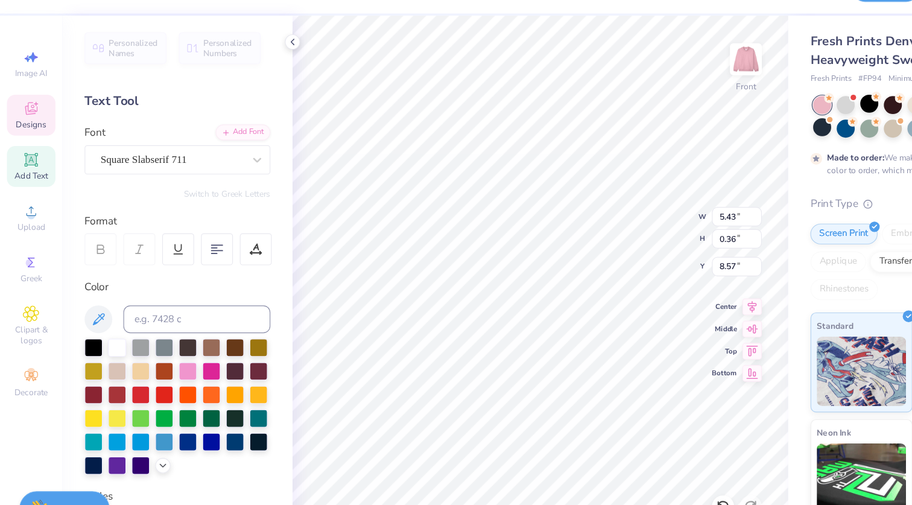
scroll to position [0, 1]
type input "5.24"
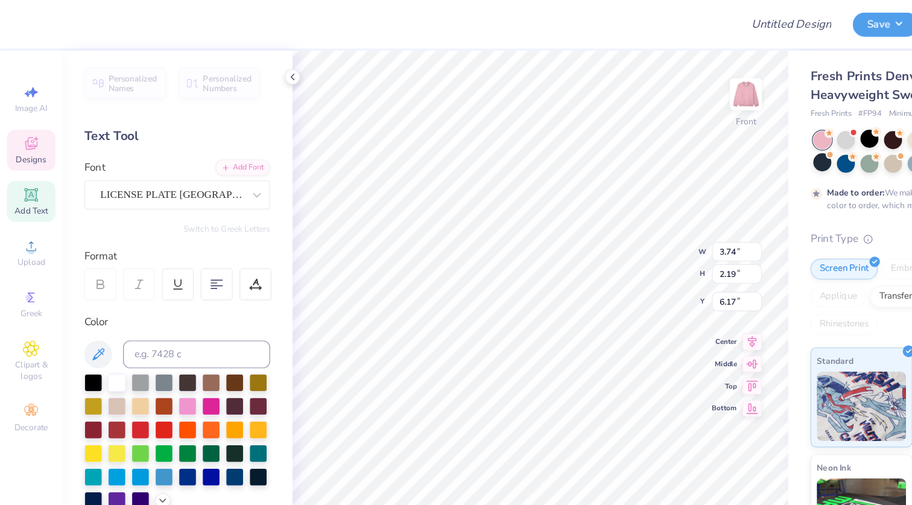
type input "9.43"
type input "4.79"
click at [34, 18] on div at bounding box center [32, 19] width 17 height 17
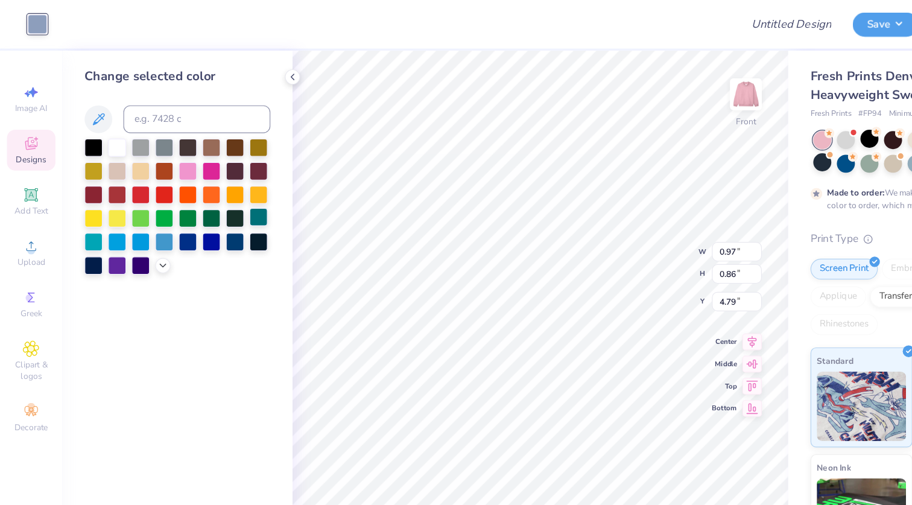
click at [224, 189] on div at bounding box center [225, 189] width 16 height 16
